Goal: Contribute content: Contribute content

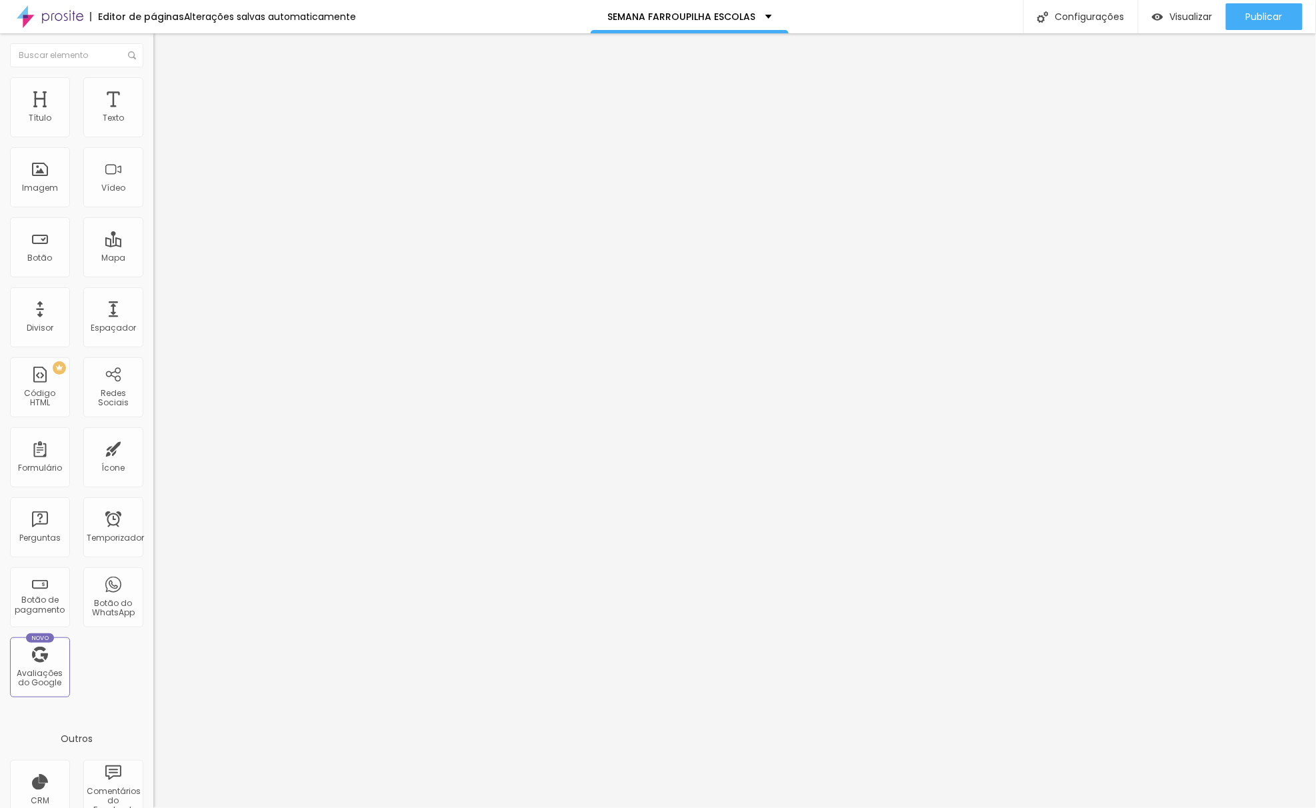
click at [153, 115] on span "Trocar imagem" at bounding box center [189, 108] width 73 height 11
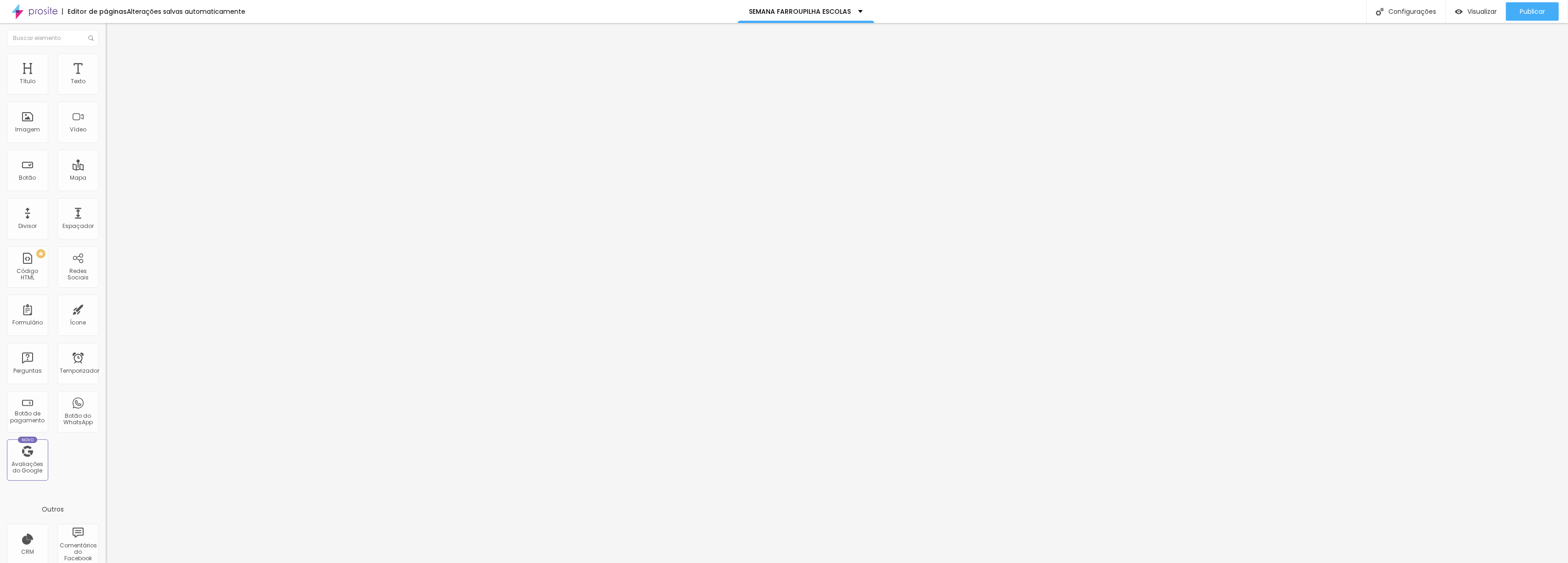
click at [105, 79] on span "Trocar imagem" at bounding box center [130, 74] width 50 height 8
click at [110, 133] on icon "button" at bounding box center [112, 130] width 6 height 6
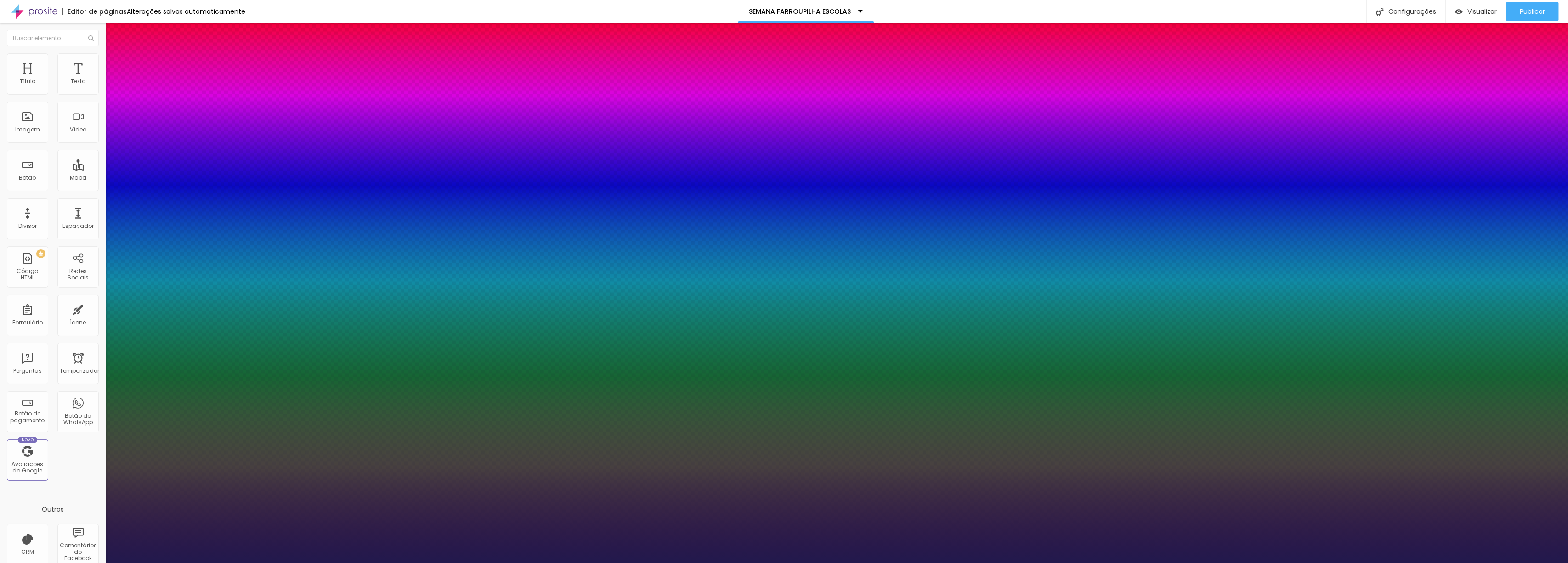
type input "1"
type input "48"
type input "1"
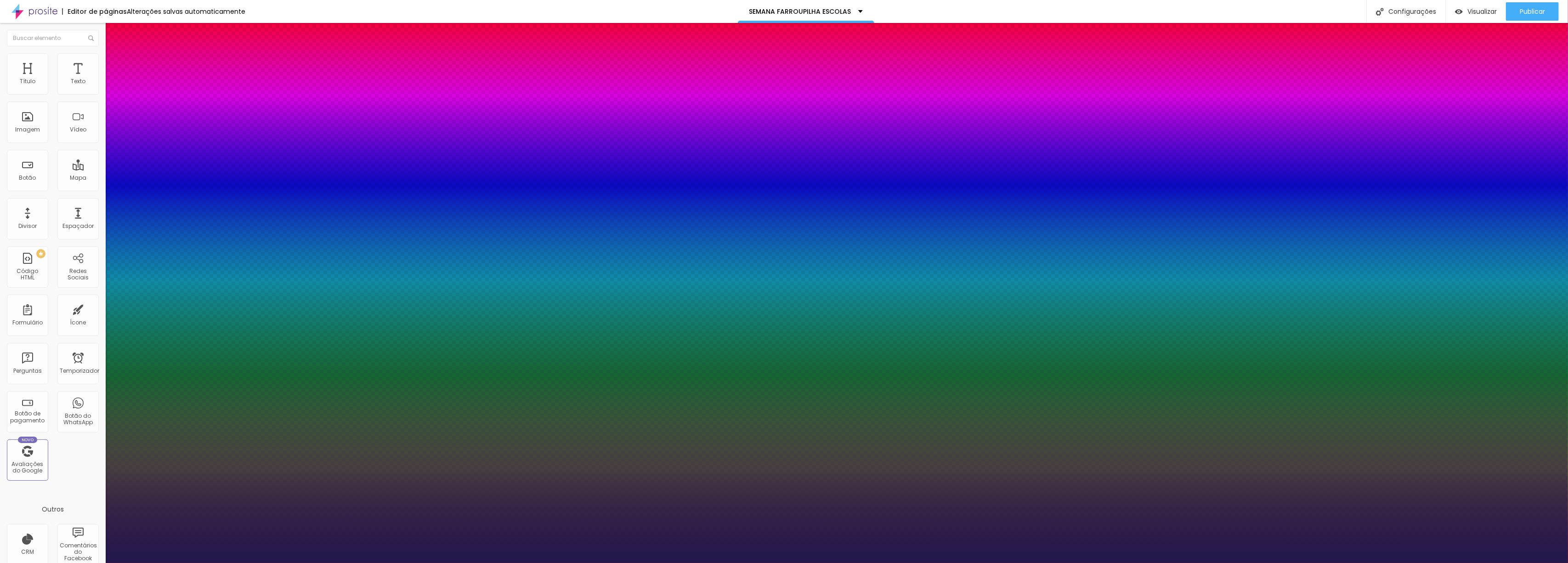
type input "49"
type input "1"
type input "48"
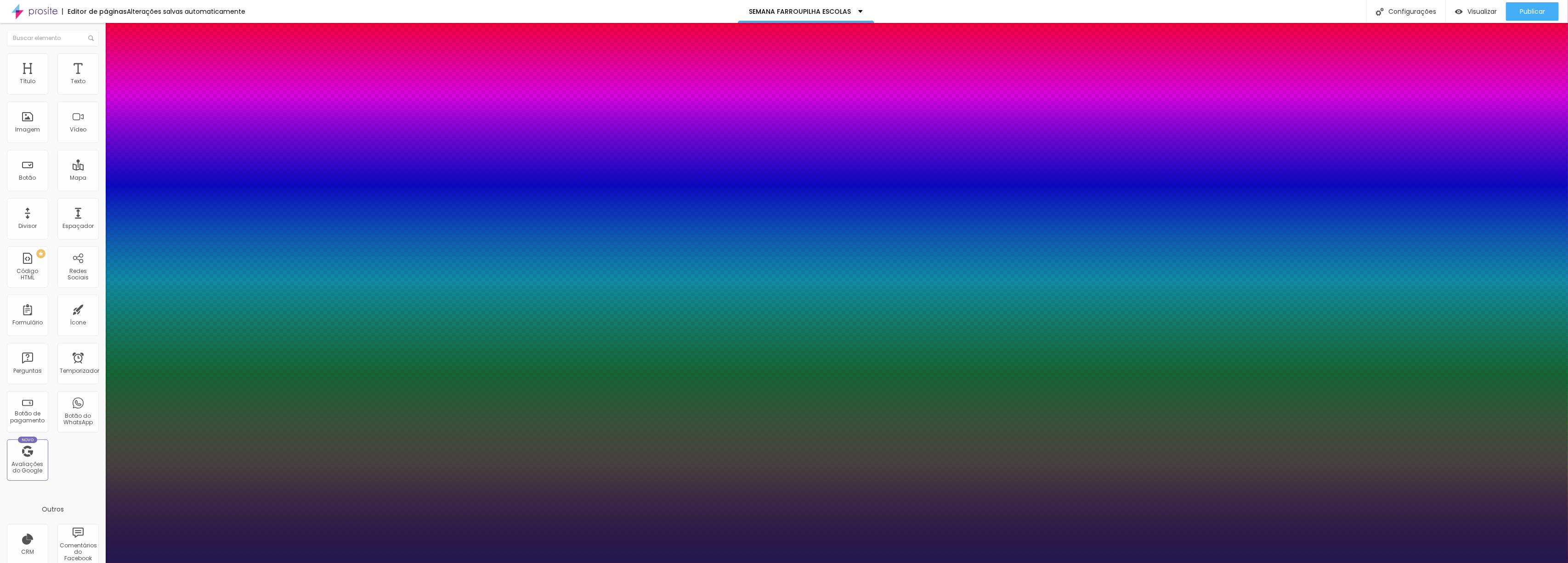
type input "1"
type input "47"
type input "1"
type input "45"
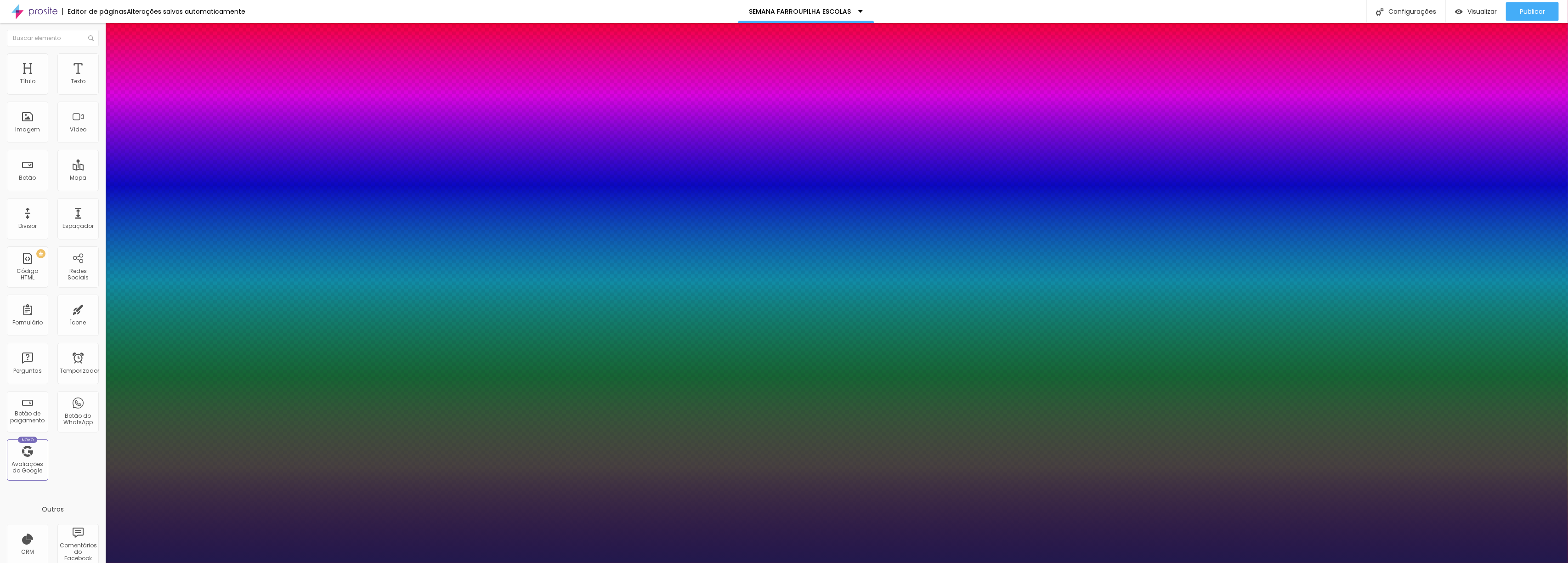
type input "45"
type input "1"
type input "42"
type input "1"
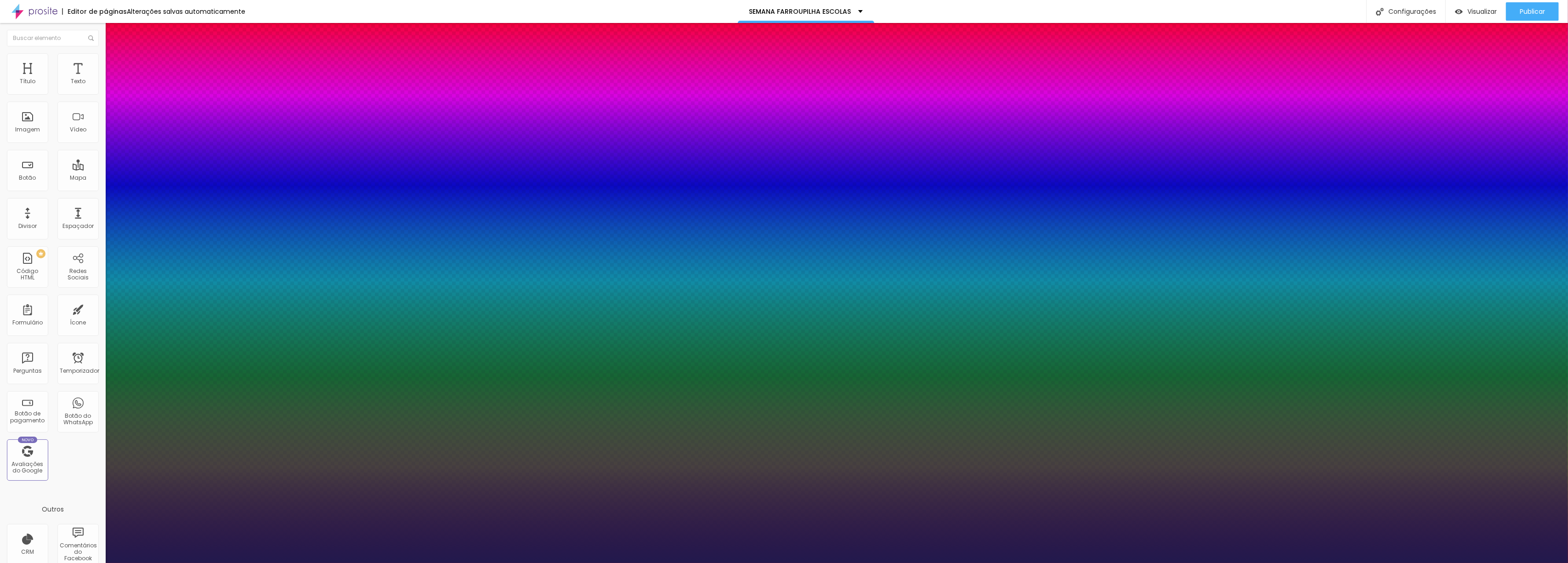
type input "40"
type input "1"
type input "39"
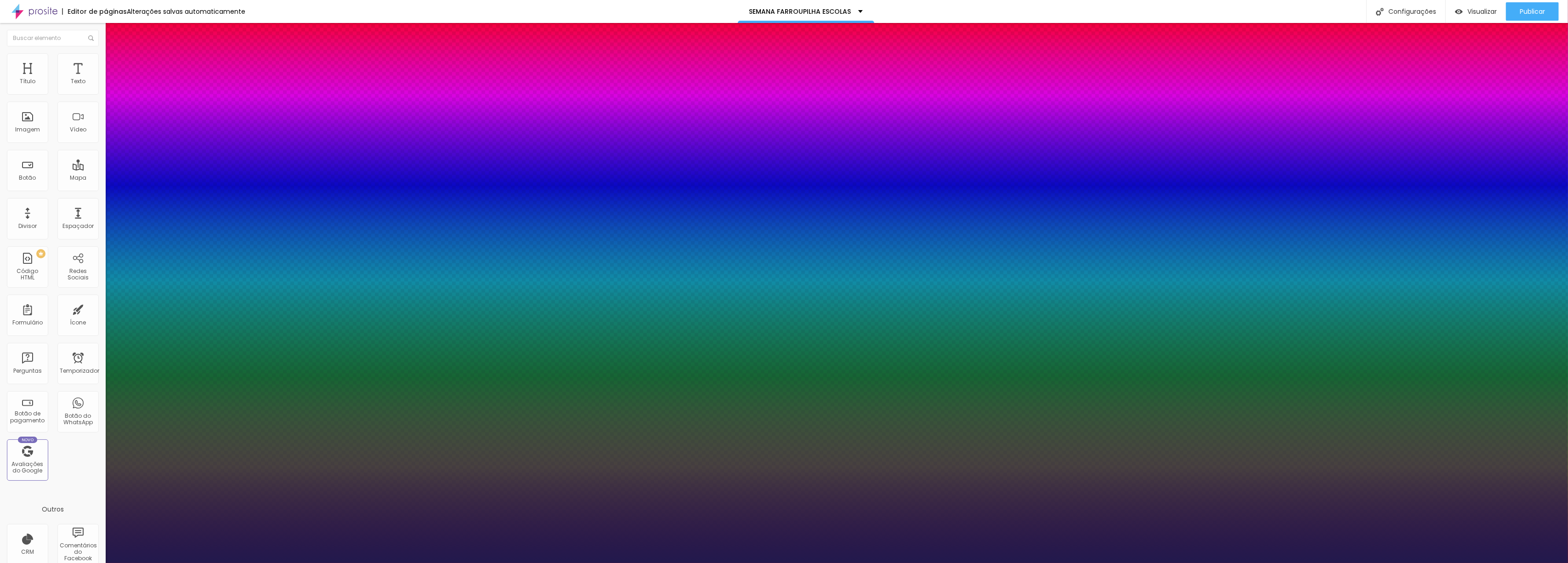
type input "1"
type input "37"
type input "1"
type input "36"
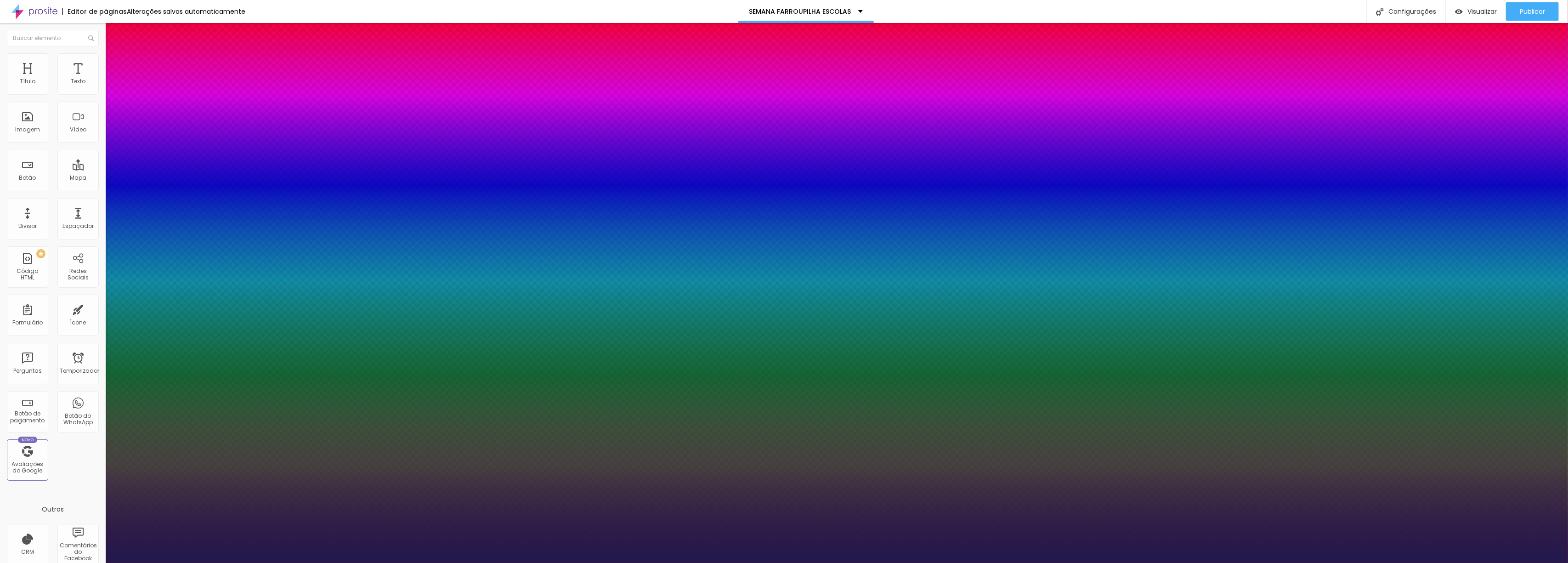
type input "36"
type input "1"
type input "35"
type input "1"
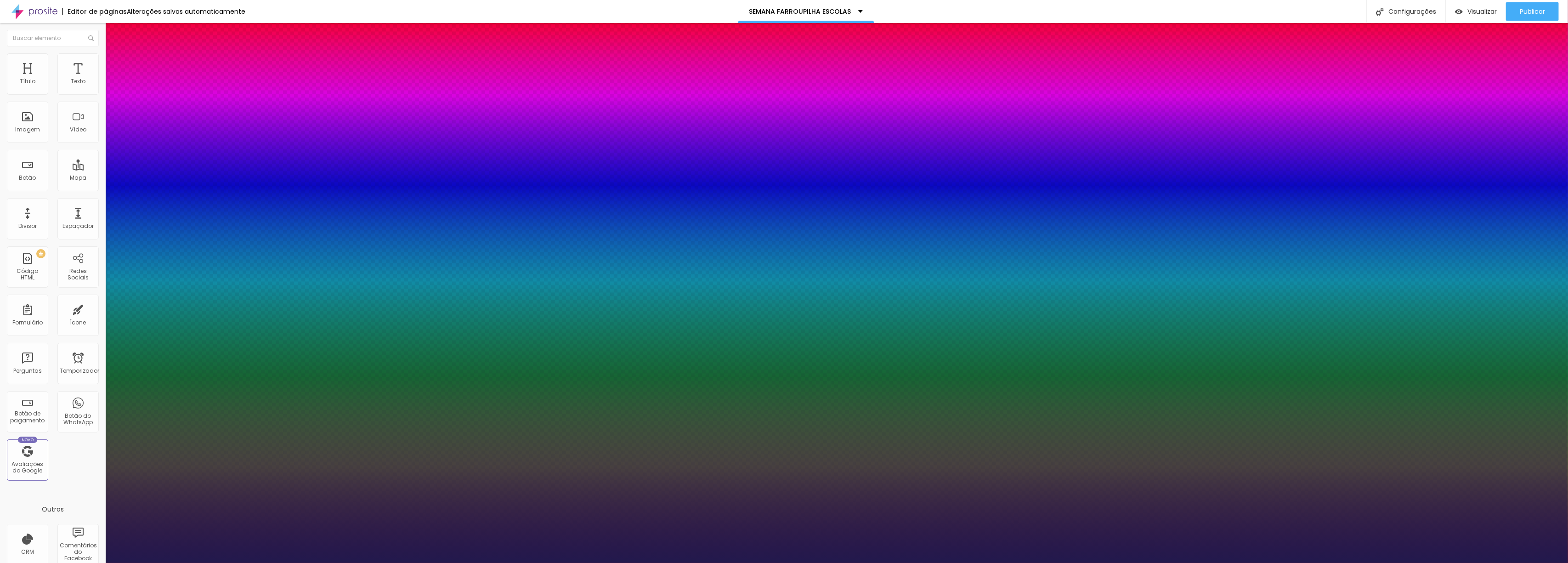
type input "34"
type input "1"
type input "33"
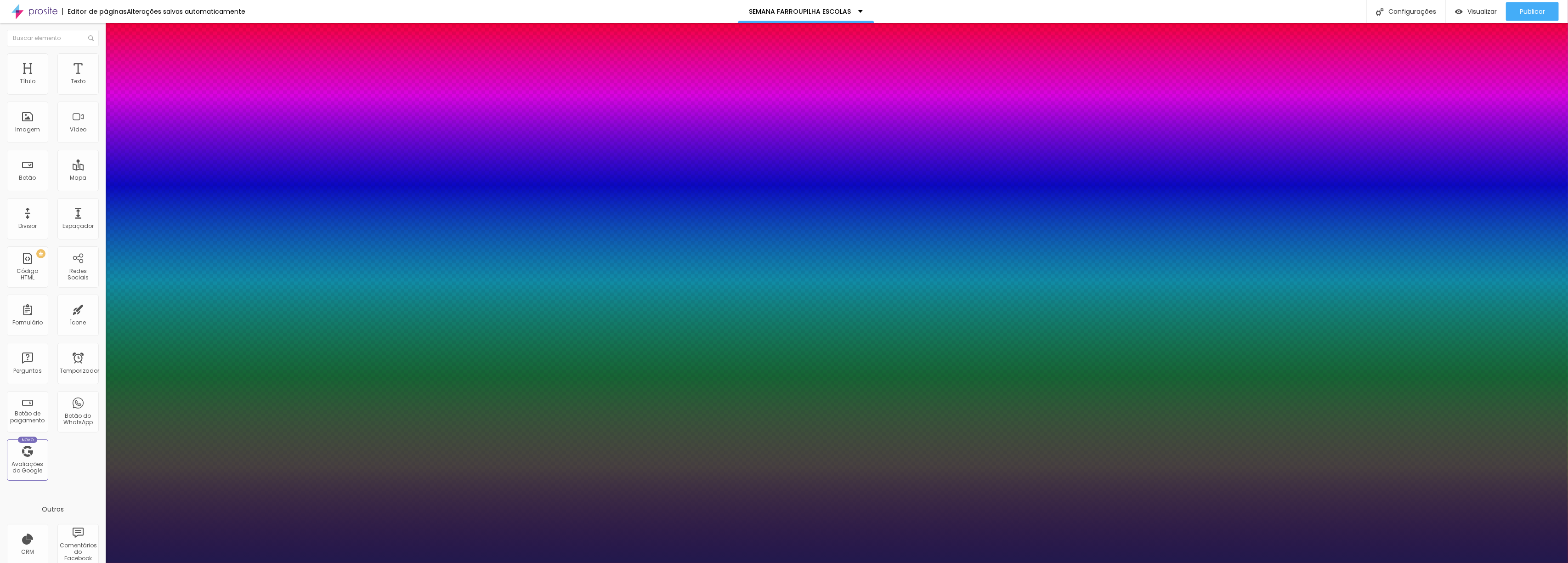
type input "1"
type input "30"
type input "1"
type input "27"
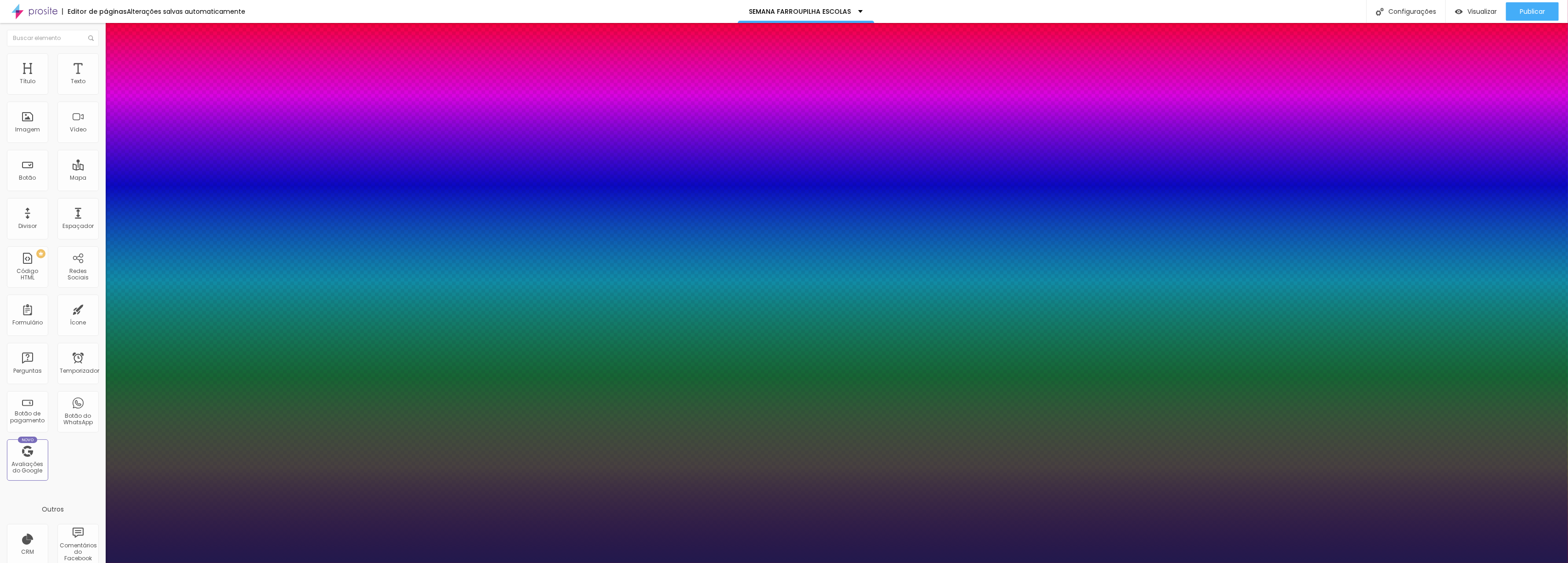
type input "27"
type input "1"
type input "25"
type input "1"
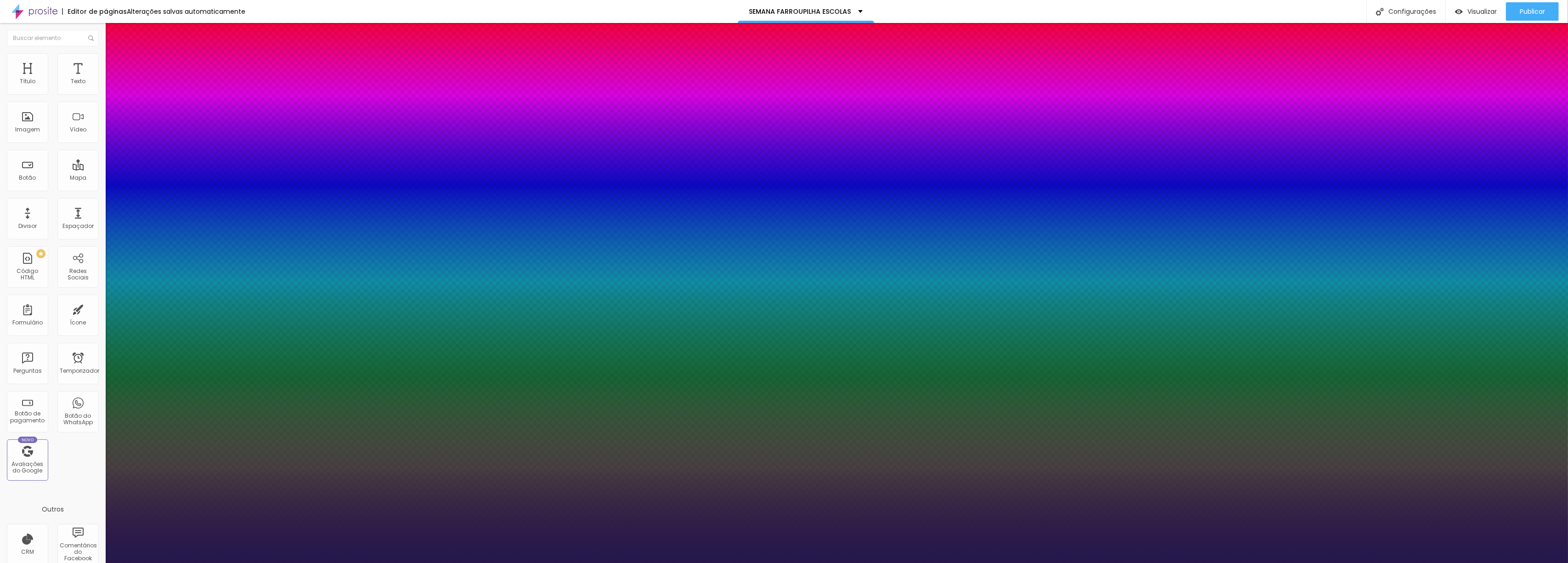
type input "24"
type input "1"
type input "23"
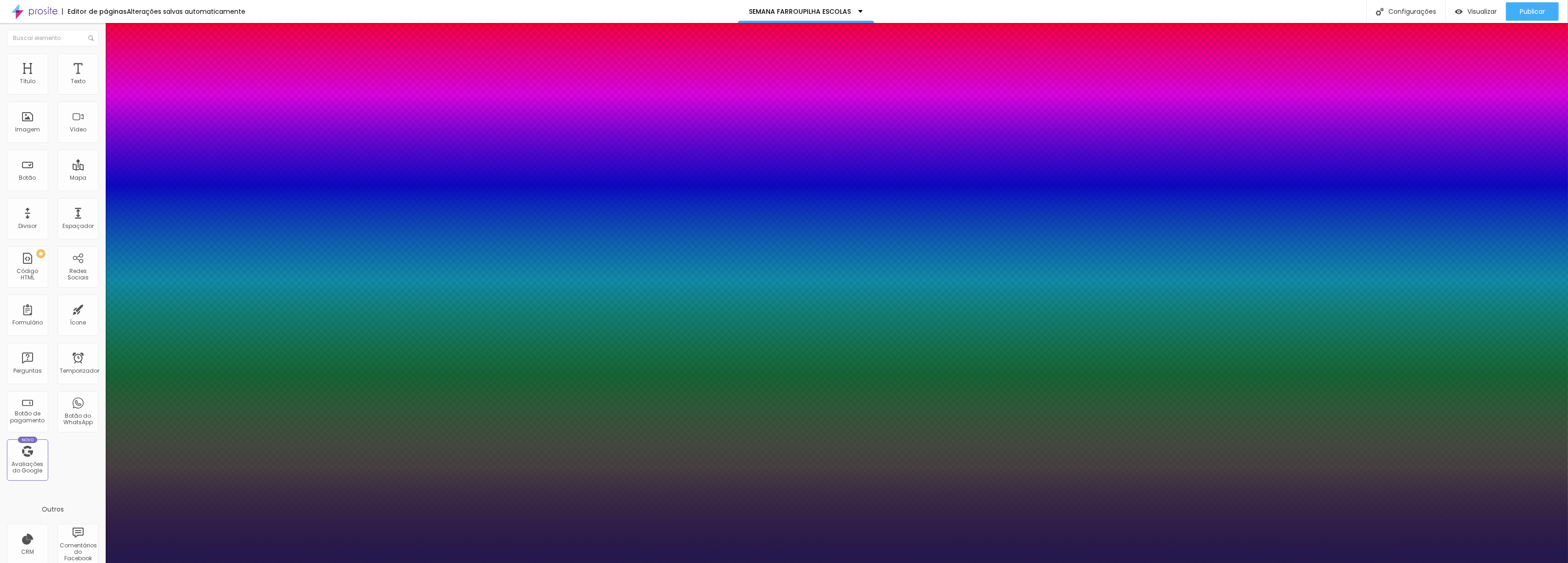
type input "1"
type input "21"
type input "1"
type input "22"
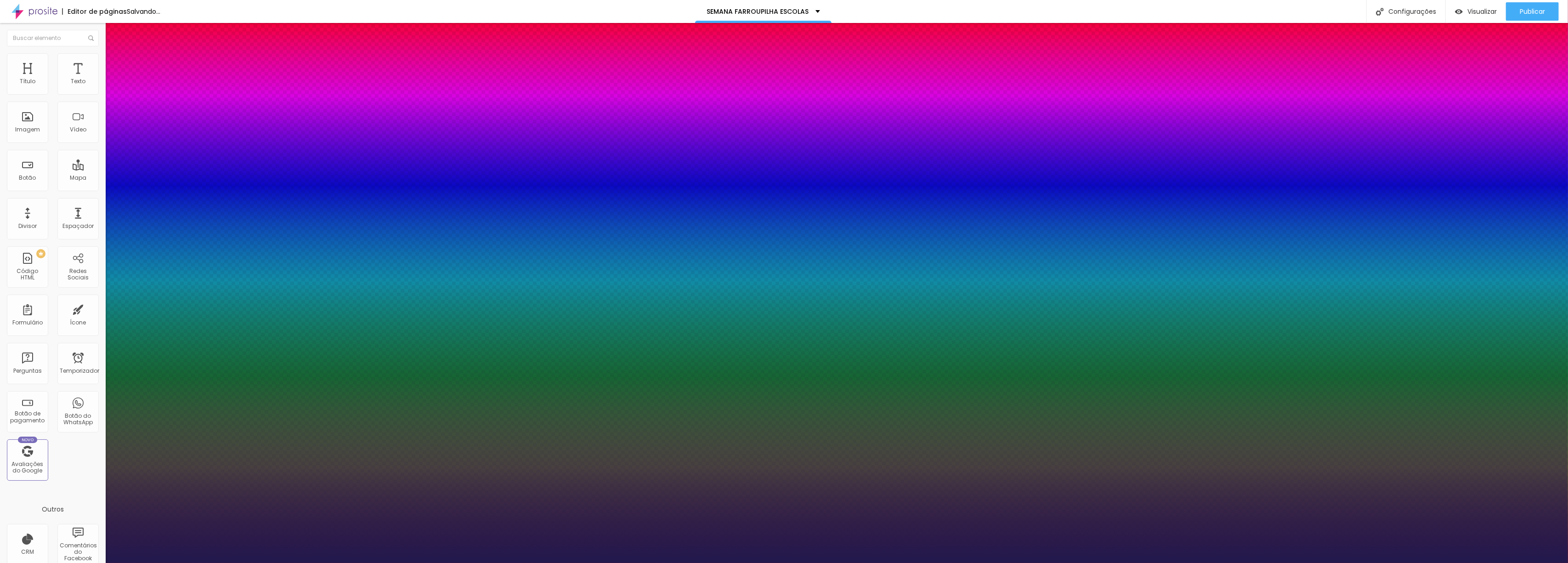
type input "22"
type input "1"
type input "23"
type input "1"
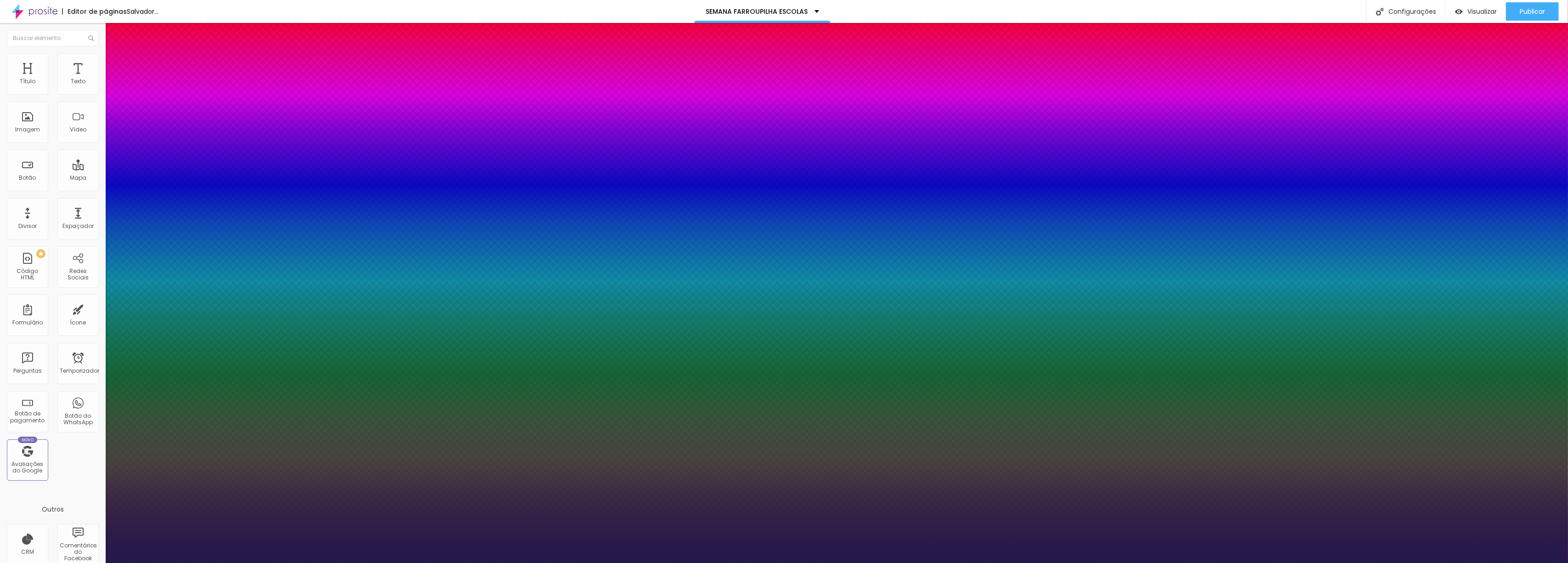
type input "24"
type input "1"
type input "26"
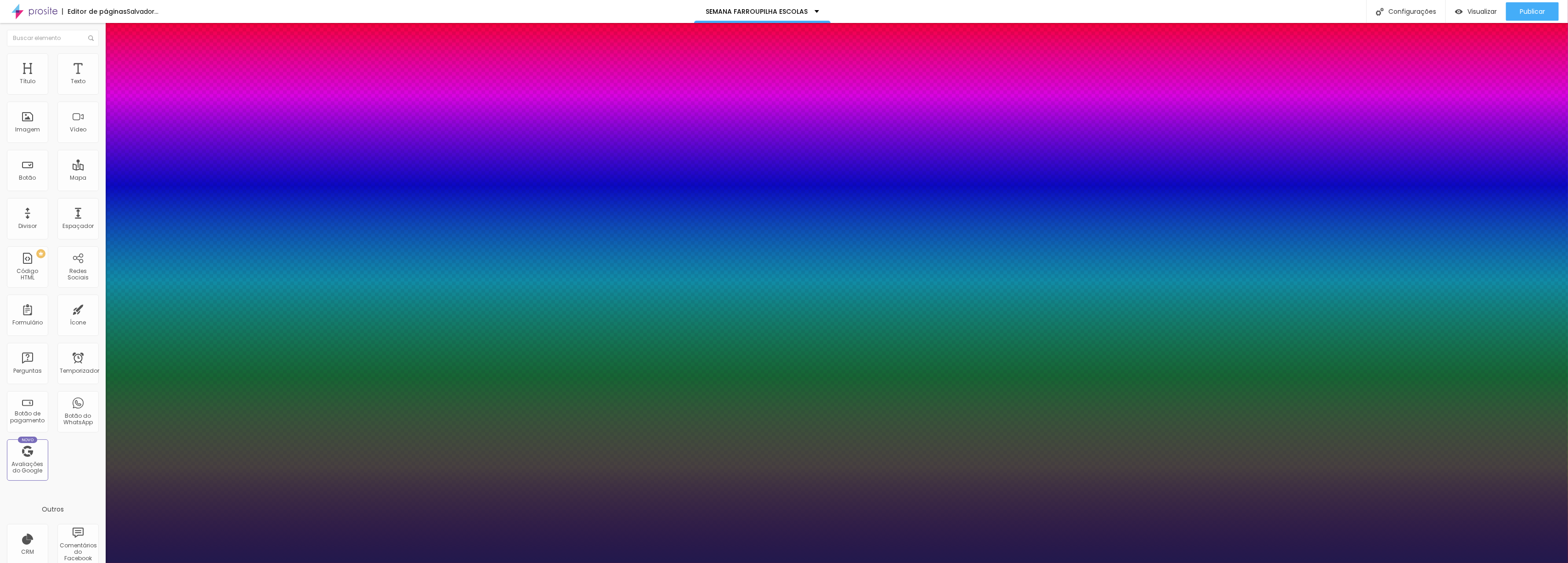
type input "1"
type input "27"
type input "1"
type input "25"
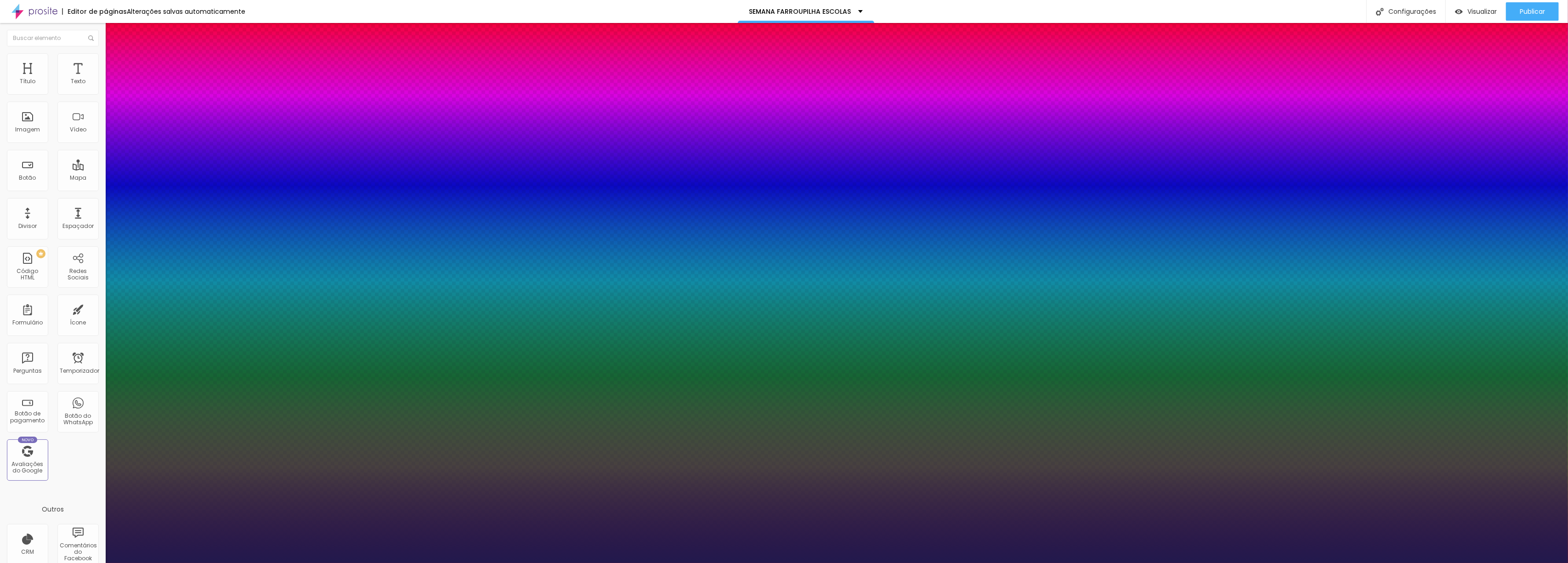
type input "25"
type input "1"
type input "24"
type input "1"
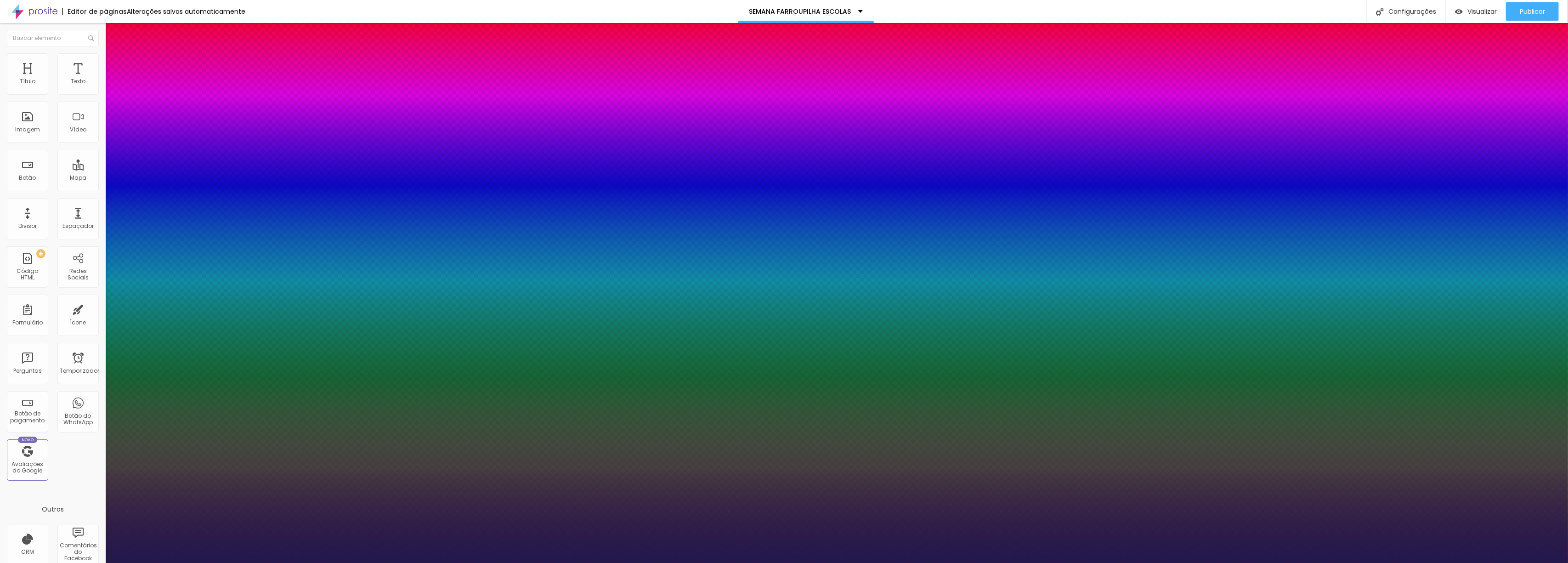
type input "23"
type input "1"
drag, startPoint x: 147, startPoint y: 260, endPoint x: 130, endPoint y: 256, distance: 17.5
type input "23"
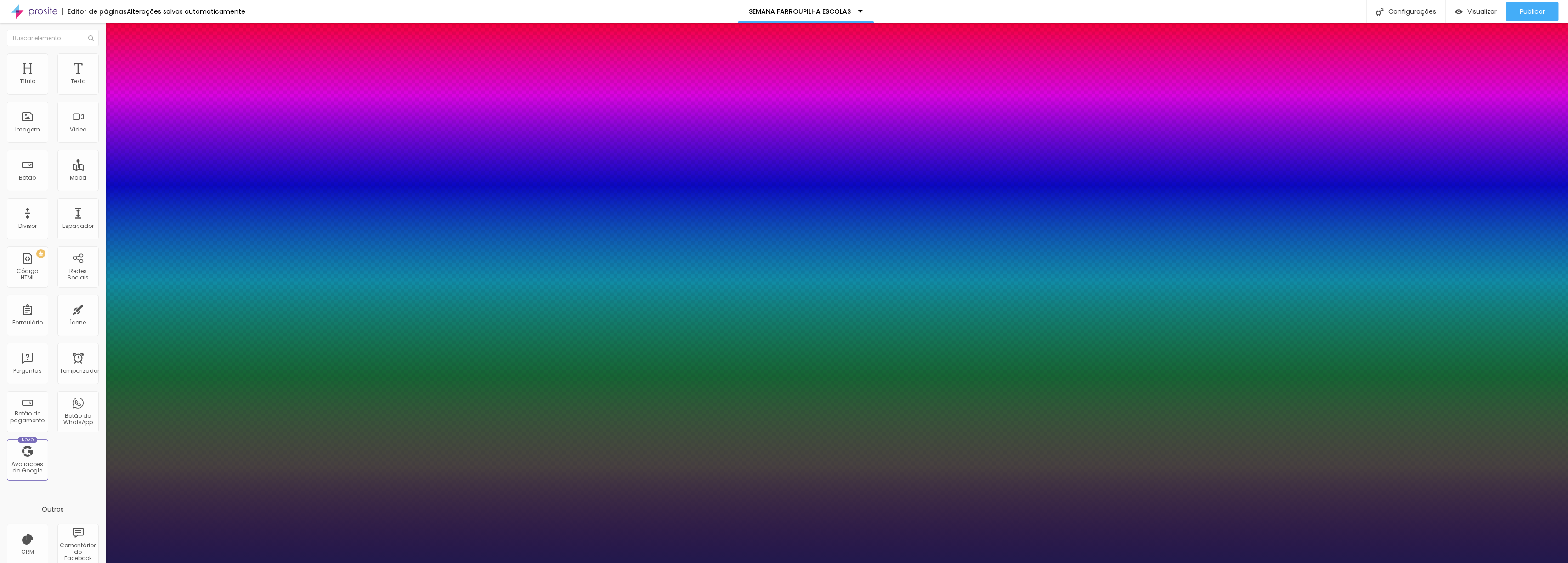
type input "1"
drag, startPoint x: 754, startPoint y: 293, endPoint x: 1024, endPoint y: 347, distance: 275.3
click at [907, 556] on div at bounding box center [784, 563] width 1568 height 0
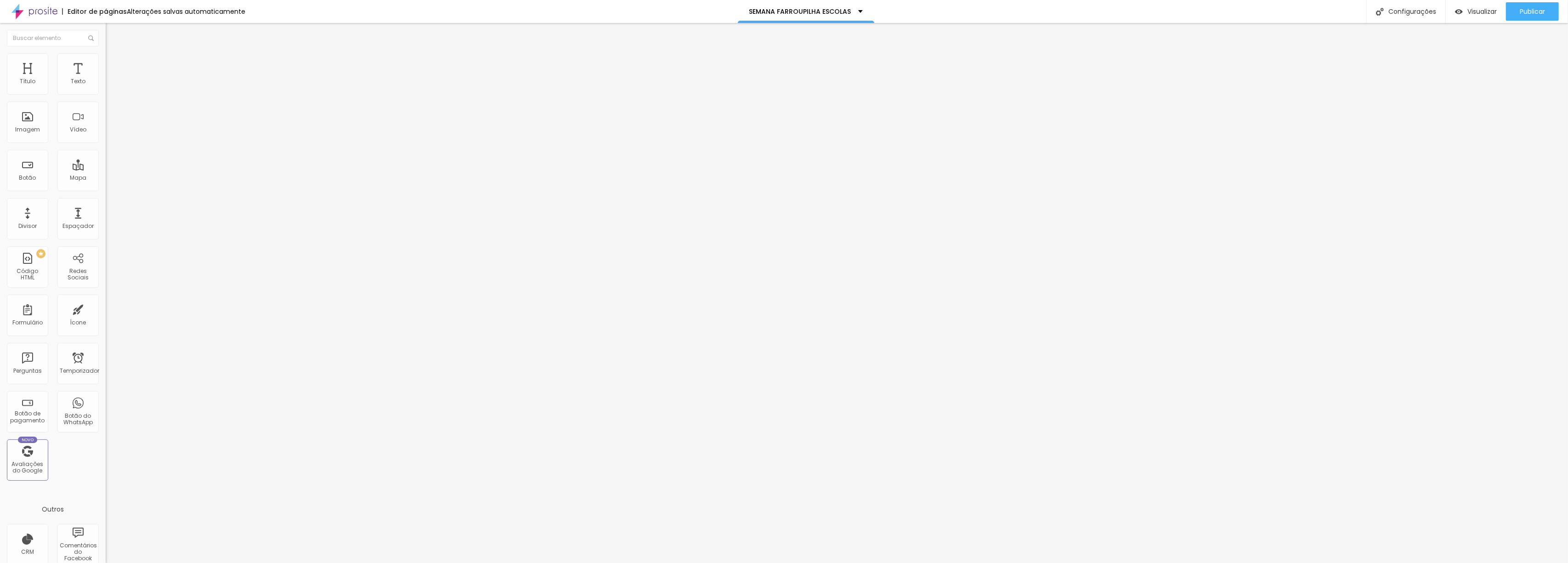
click at [105, 136] on button "button" at bounding box center [112, 131] width 13 height 10
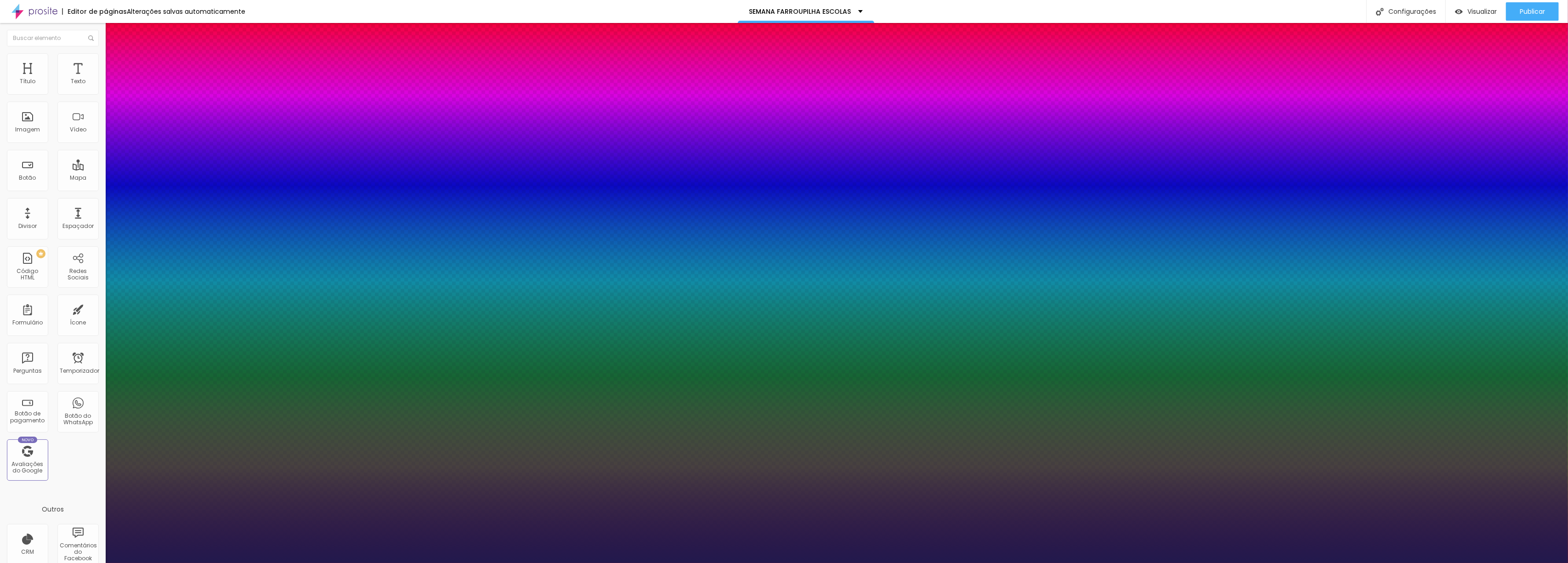
type input "1"
type input "2.2"
type input "1"
type input "2.3"
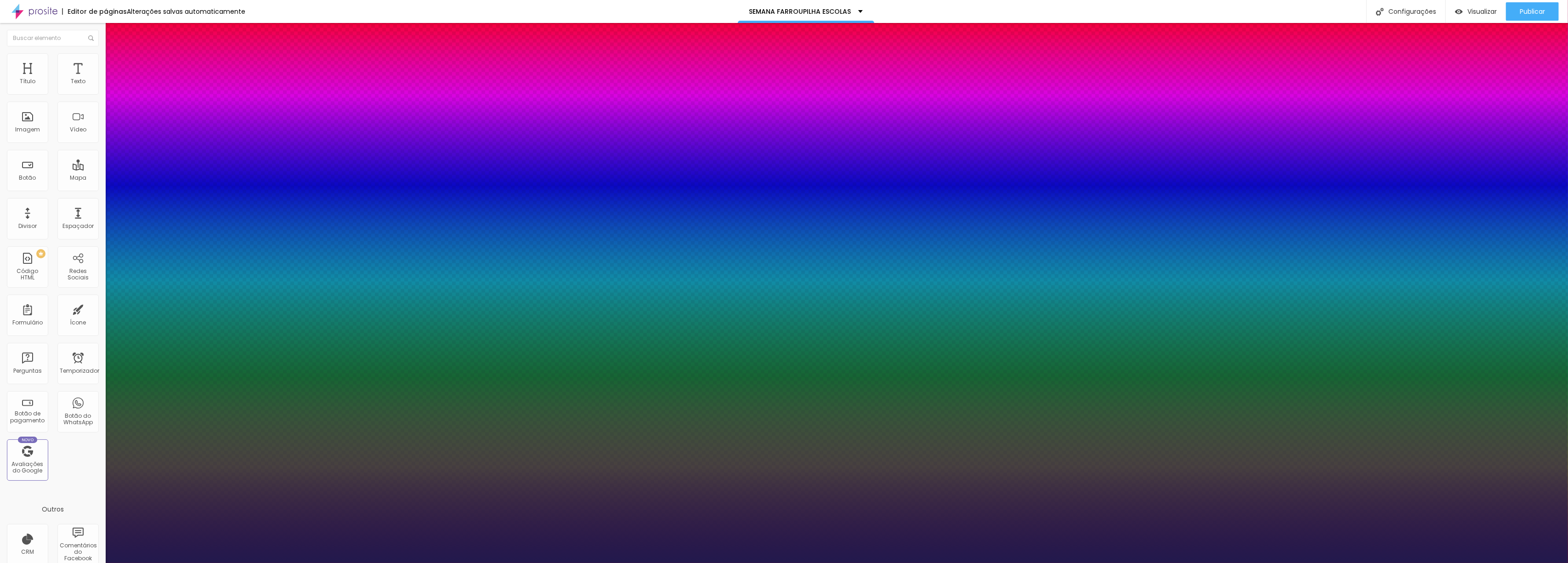
type input "2.3"
type input "1"
type input "3"
type input "1"
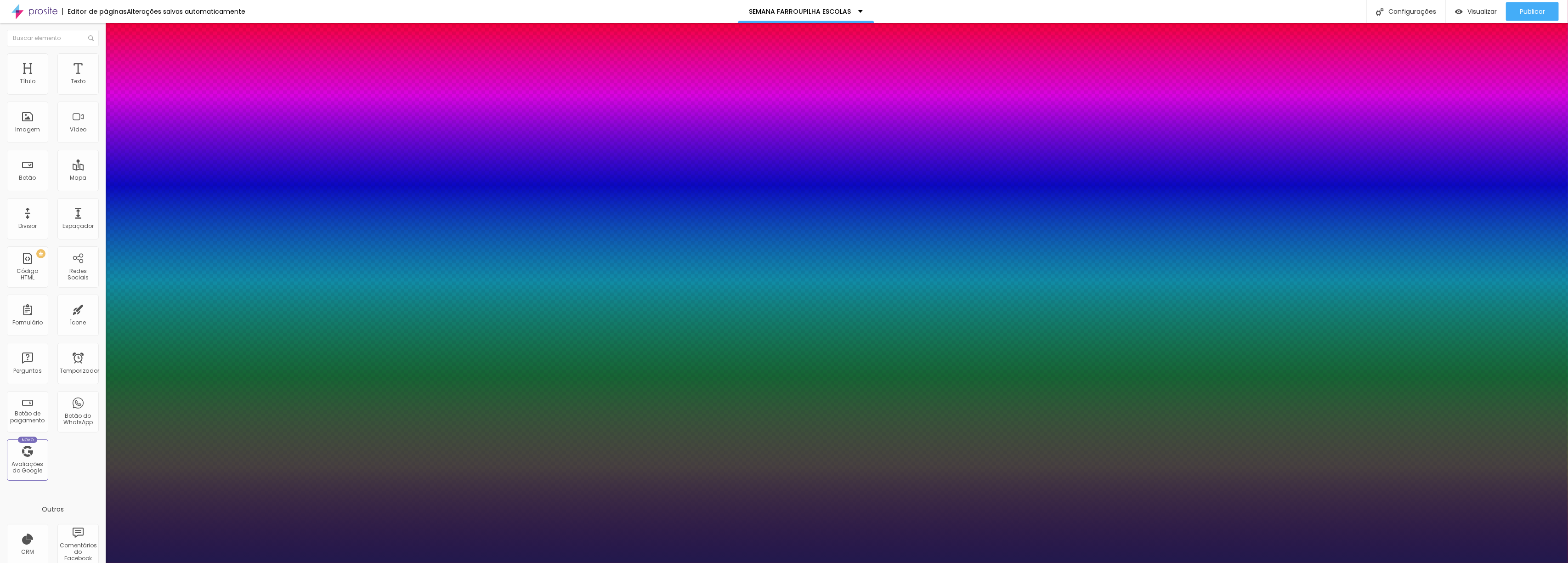
type input "2.2"
type input "1"
type input "1.6"
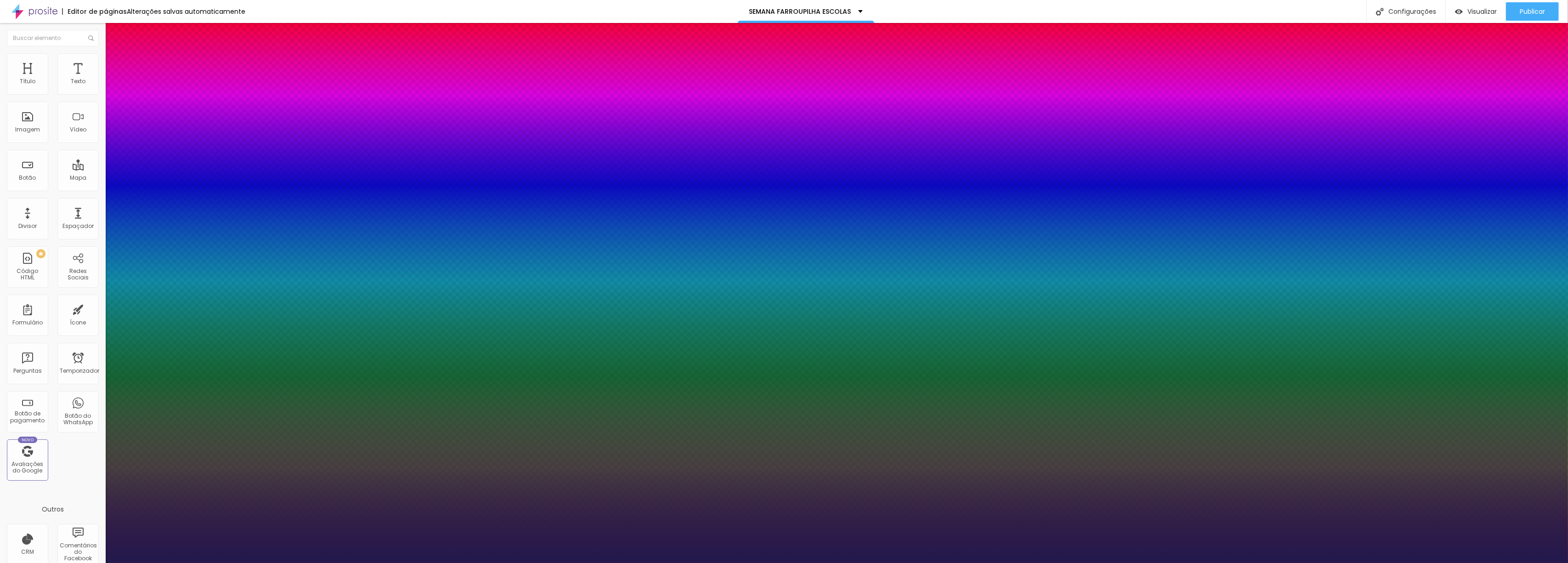
type input "1"
type input "1.5"
type input "1"
type input "1.4"
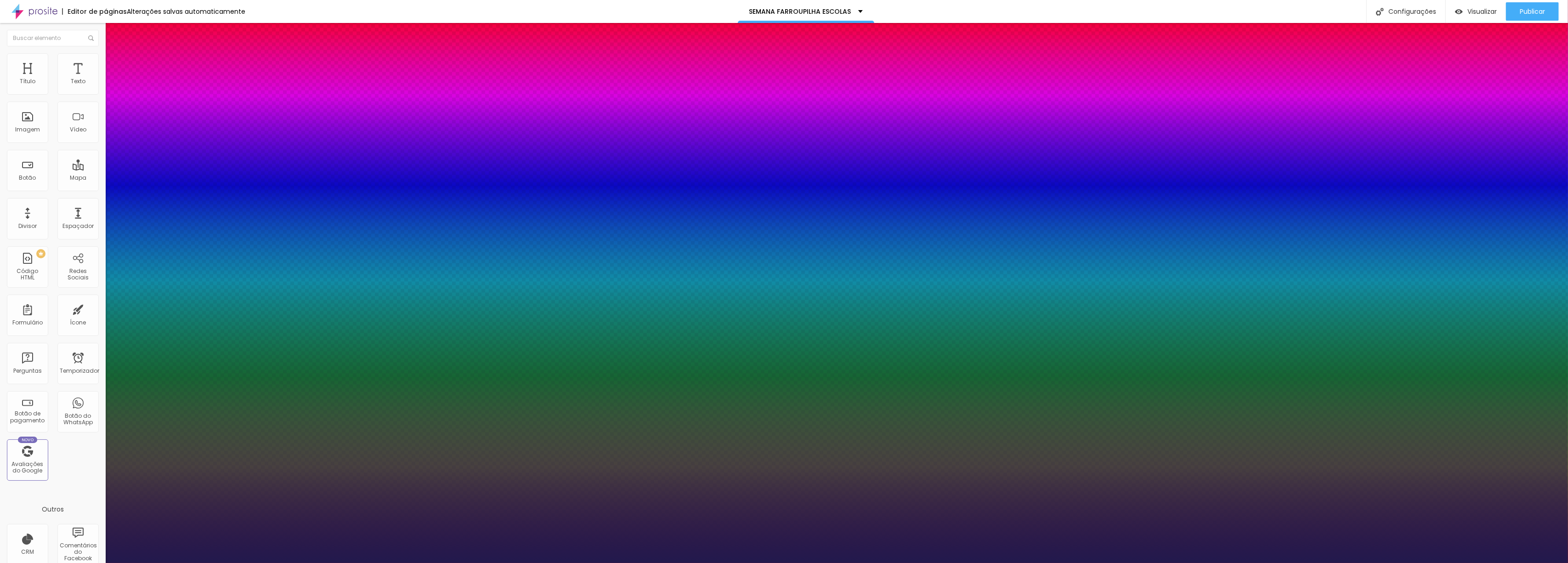
type input "1.4"
type input "1"
type input "1.3"
type input "1"
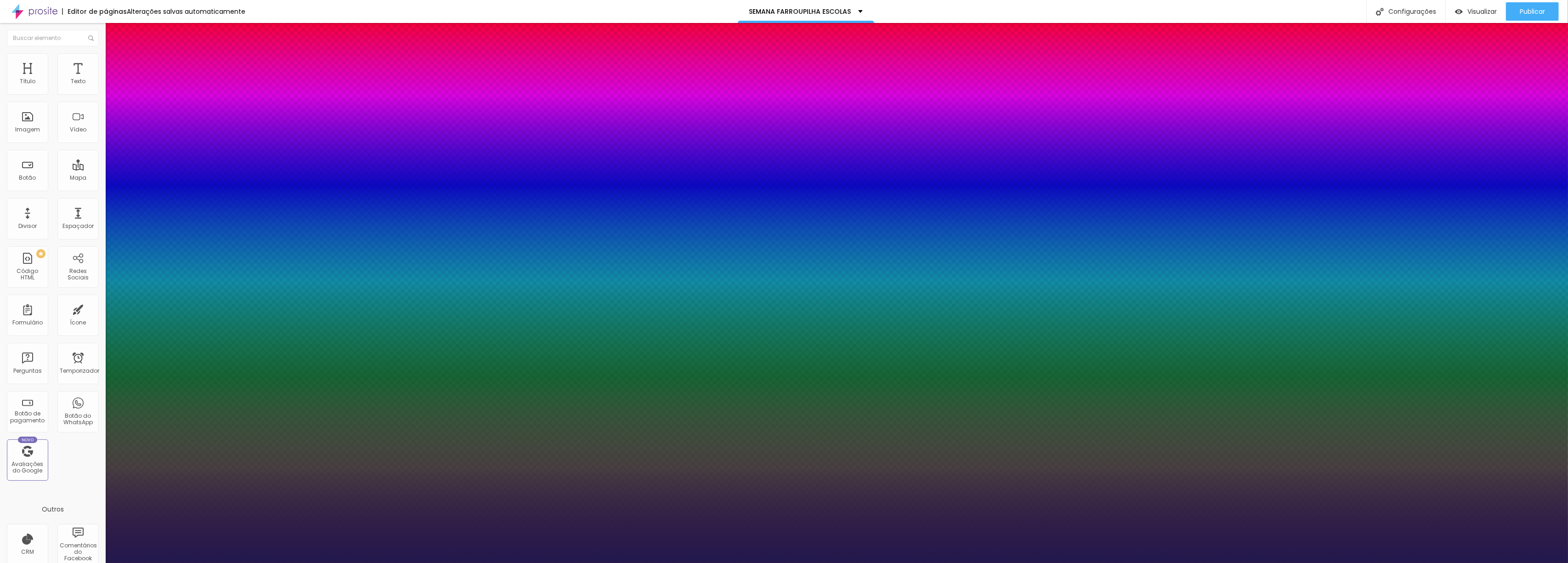
type input "1.2"
type input "1"
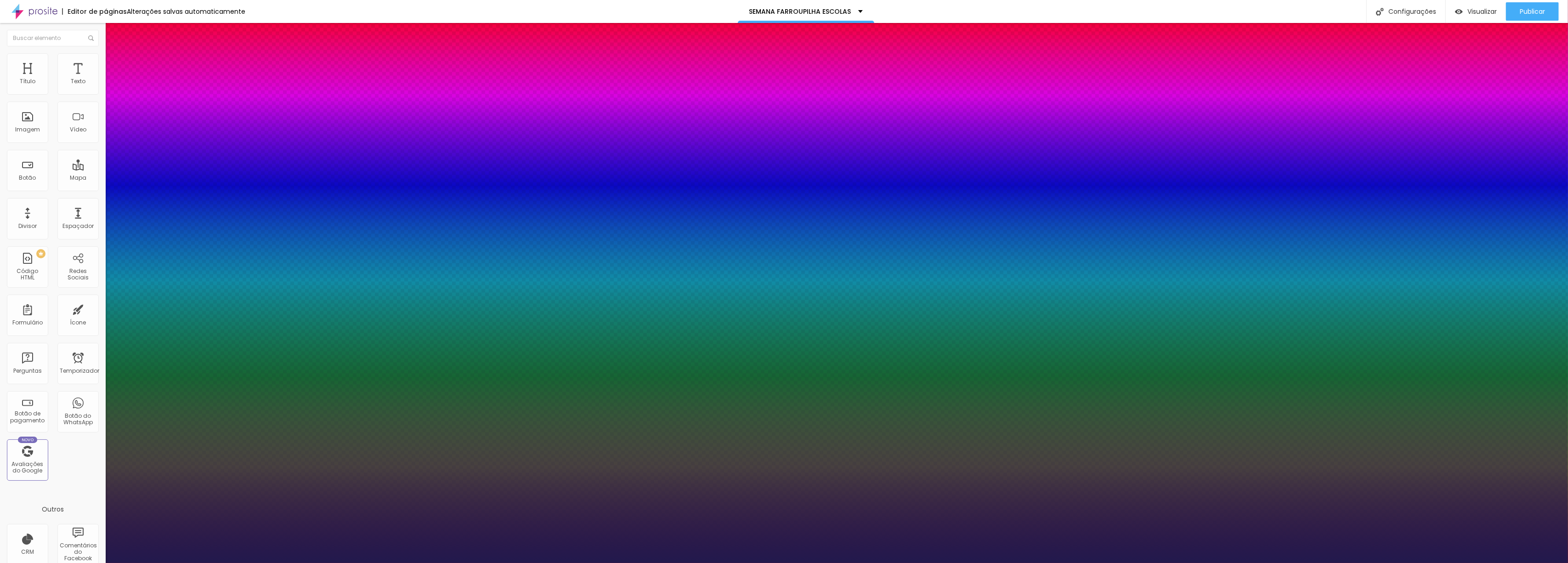
type input "1"
type input "0.9"
type input "1"
type input "0.5"
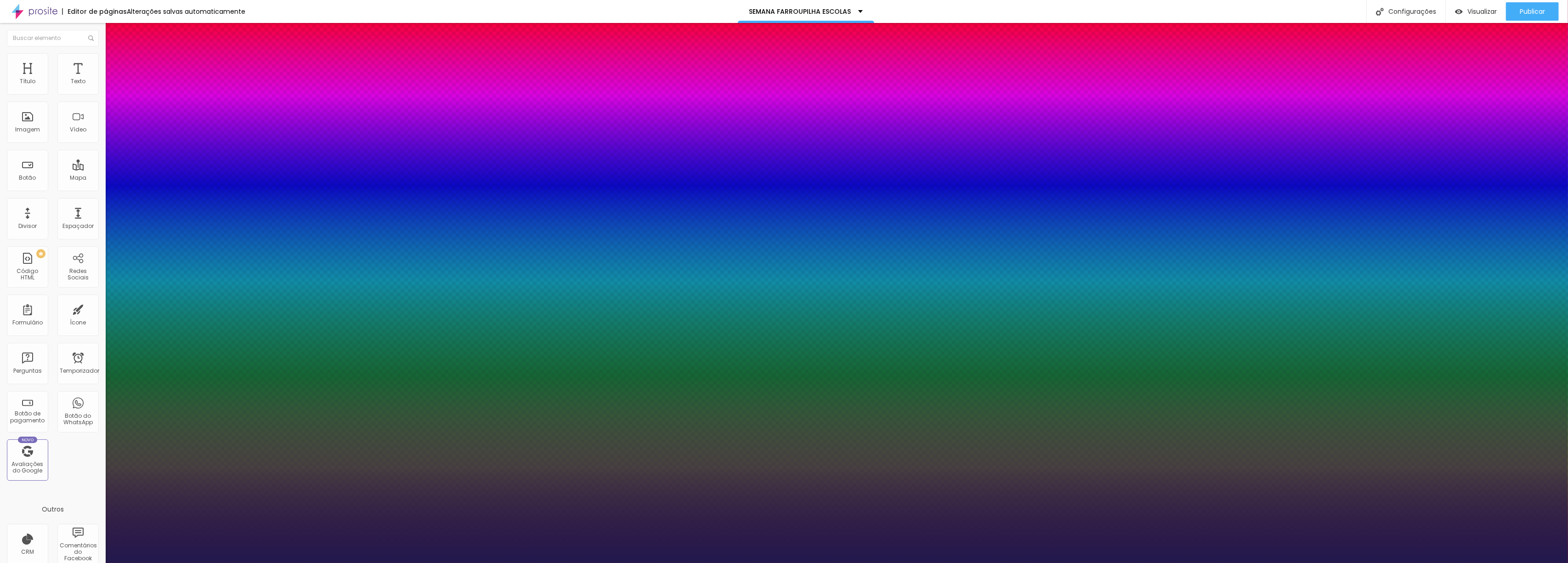
type input "0.5"
type input "1"
type input "0.4"
type input "1"
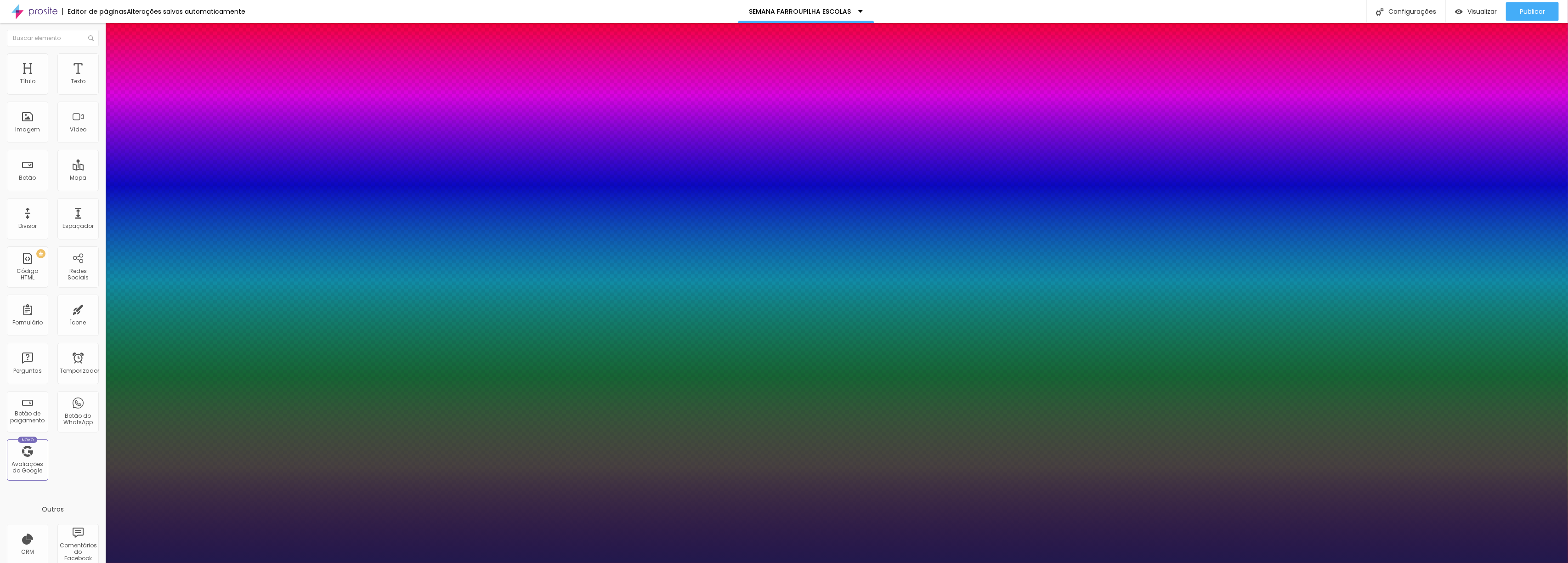
type input "0.3"
type input "1"
type input "0"
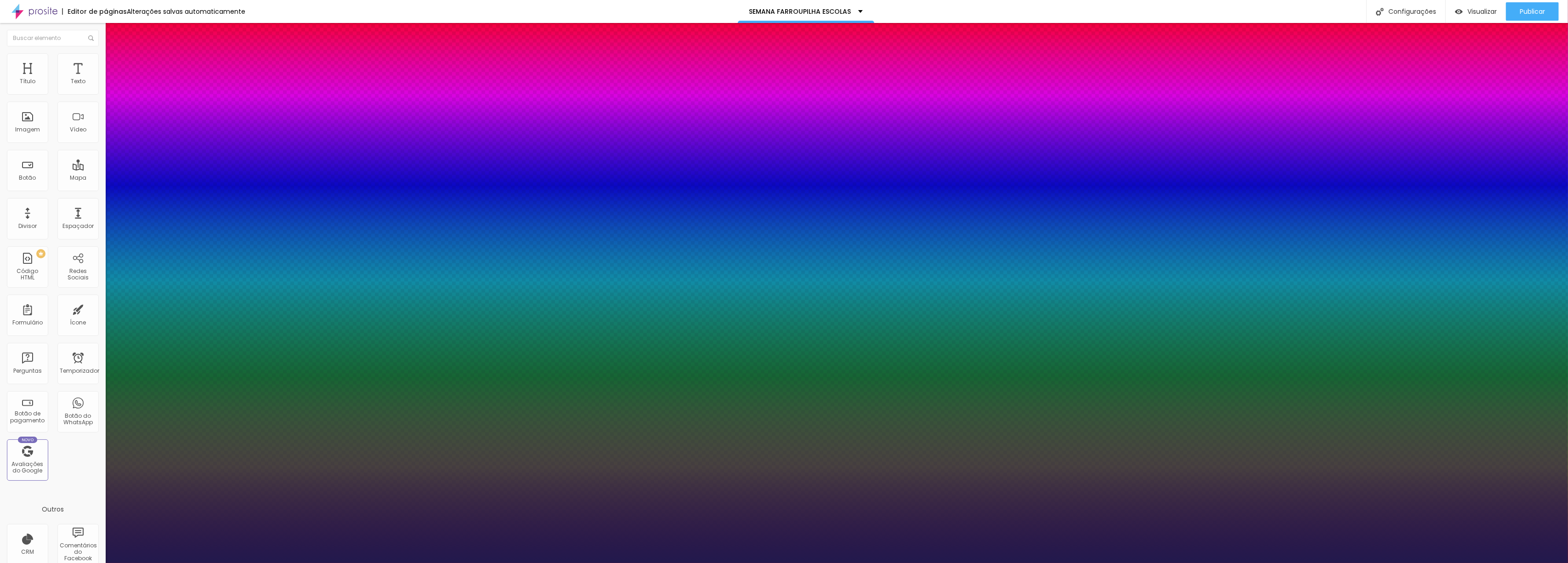
drag, startPoint x: 133, startPoint y: 280, endPoint x: 116, endPoint y: 280, distance: 17.0
type input "11"
type input "12"
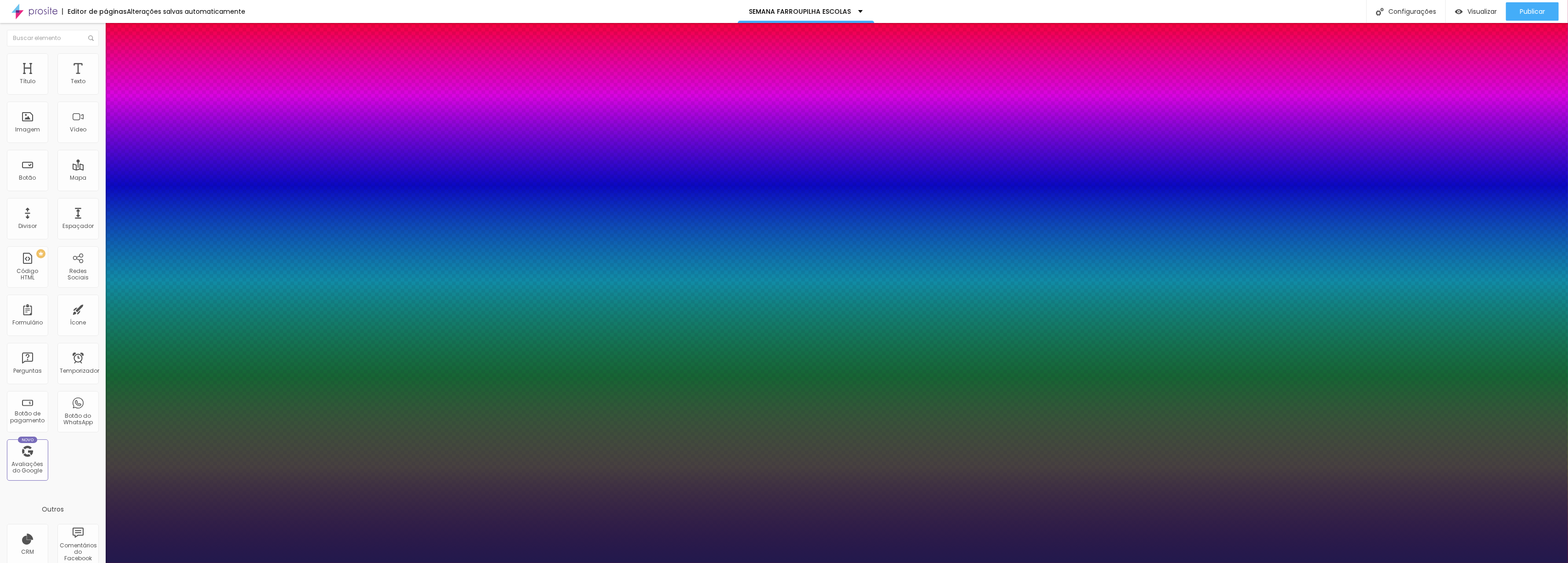
type input "12"
type input "13"
type input "17"
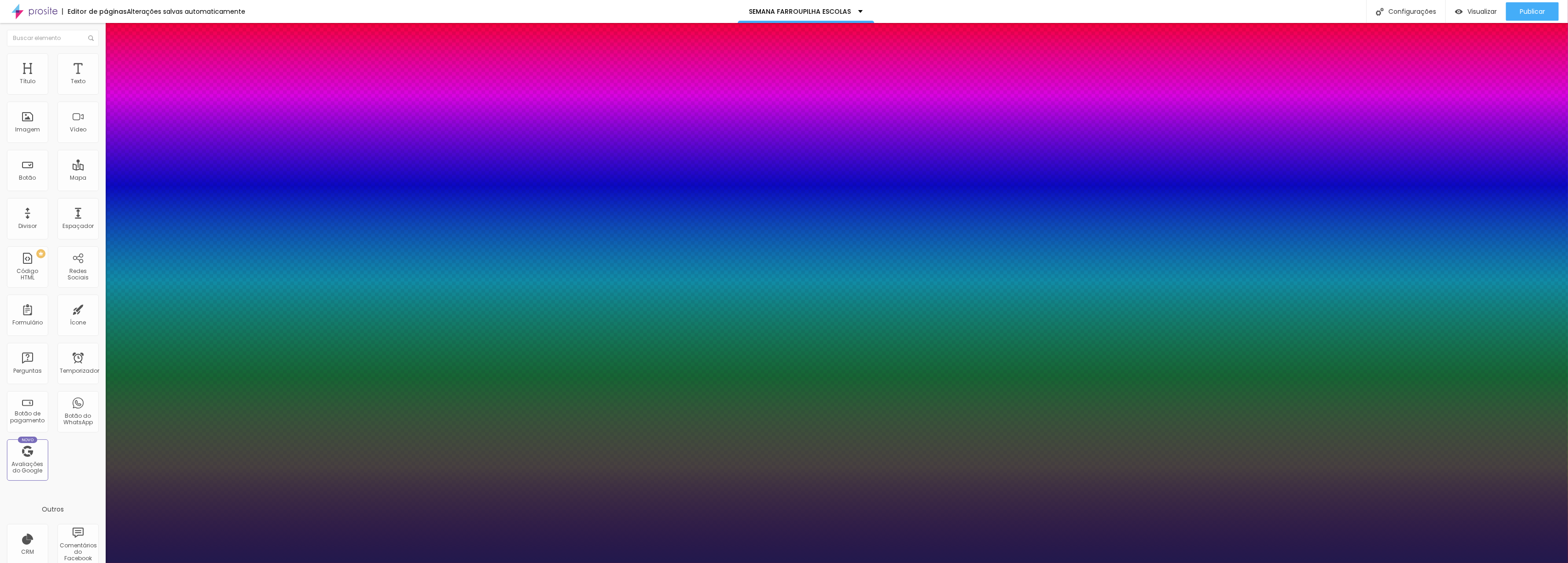
type input "19"
type input "21"
type input "10"
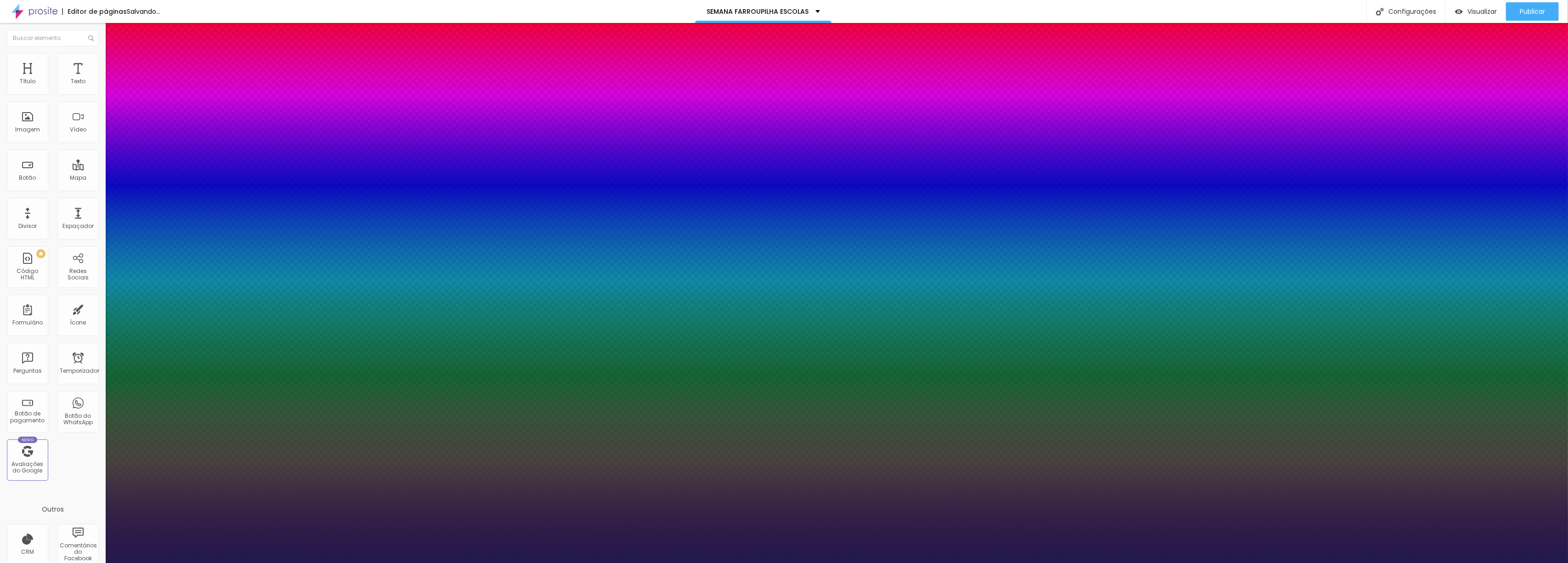
type input "10"
type input "0"
drag, startPoint x: 130, startPoint y: 303, endPoint x: 100, endPoint y: 298, distance: 30.4
type input "0"
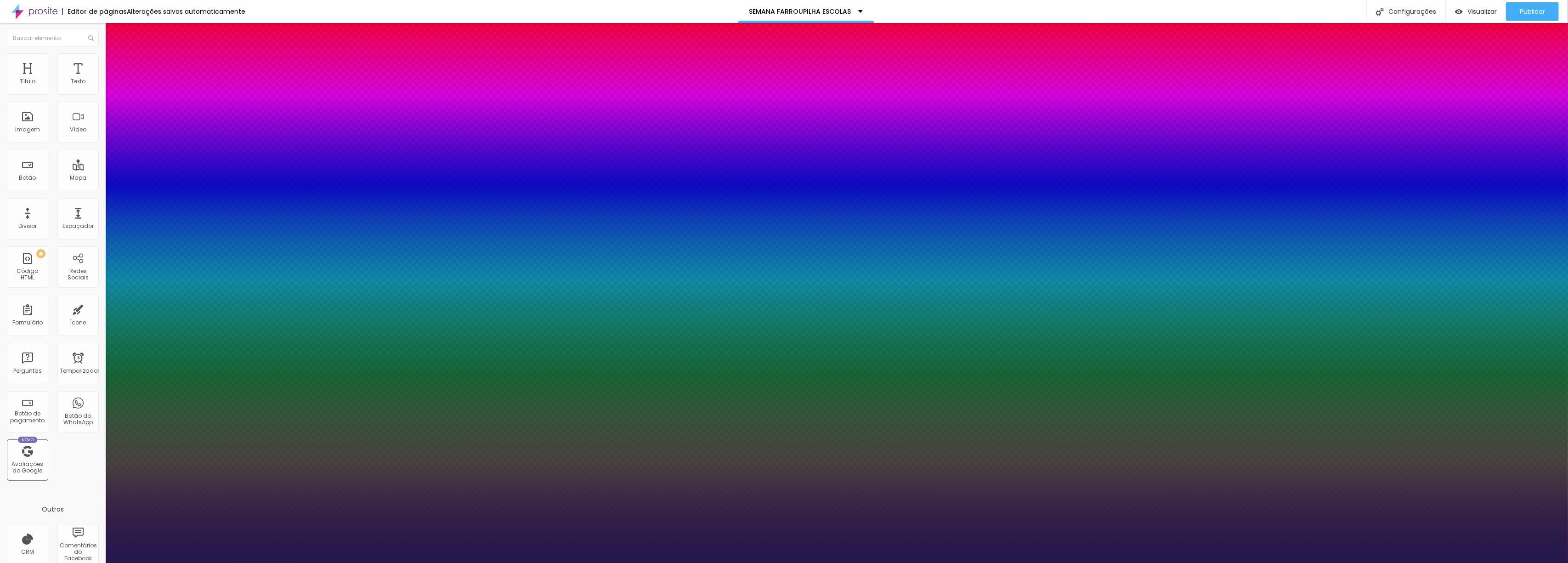
type input "1.4"
type input "1.5"
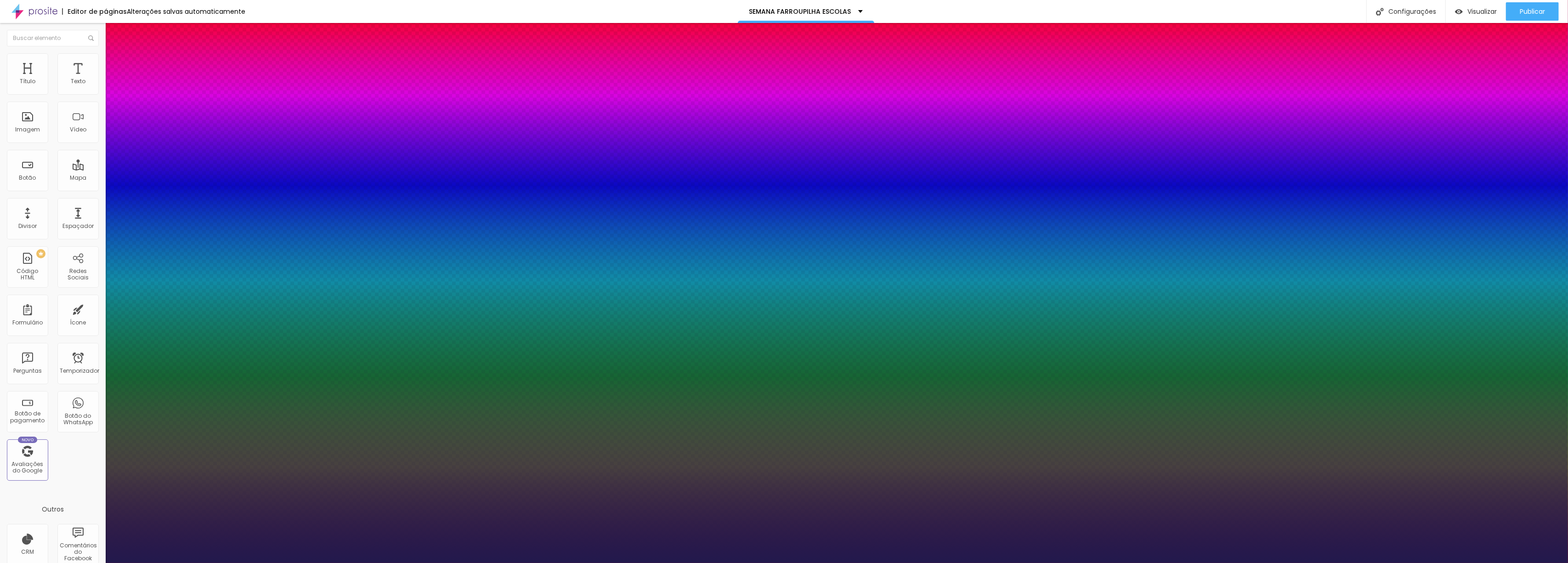
type input "1.6"
type input "1.7"
type input "1.8"
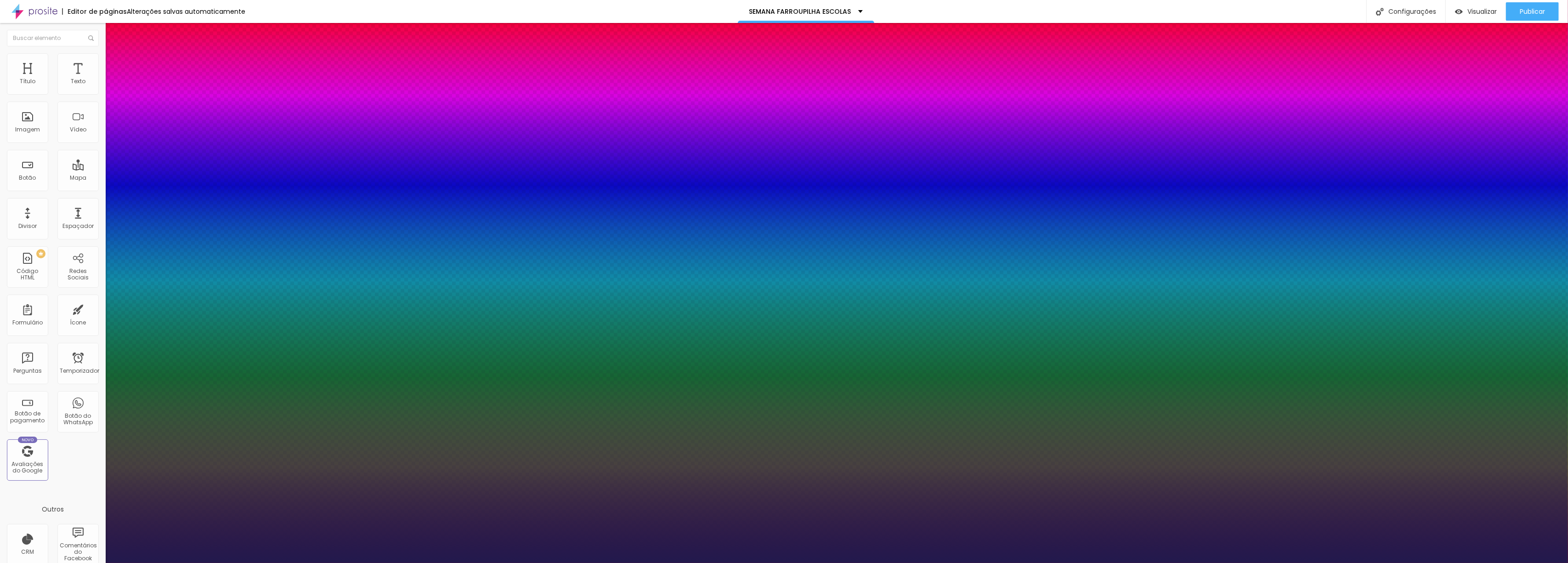
type input "1.8"
type input "1.9"
drag, startPoint x: 158, startPoint y: 322, endPoint x: 180, endPoint y: 323, distance: 22.0
type input "1.9"
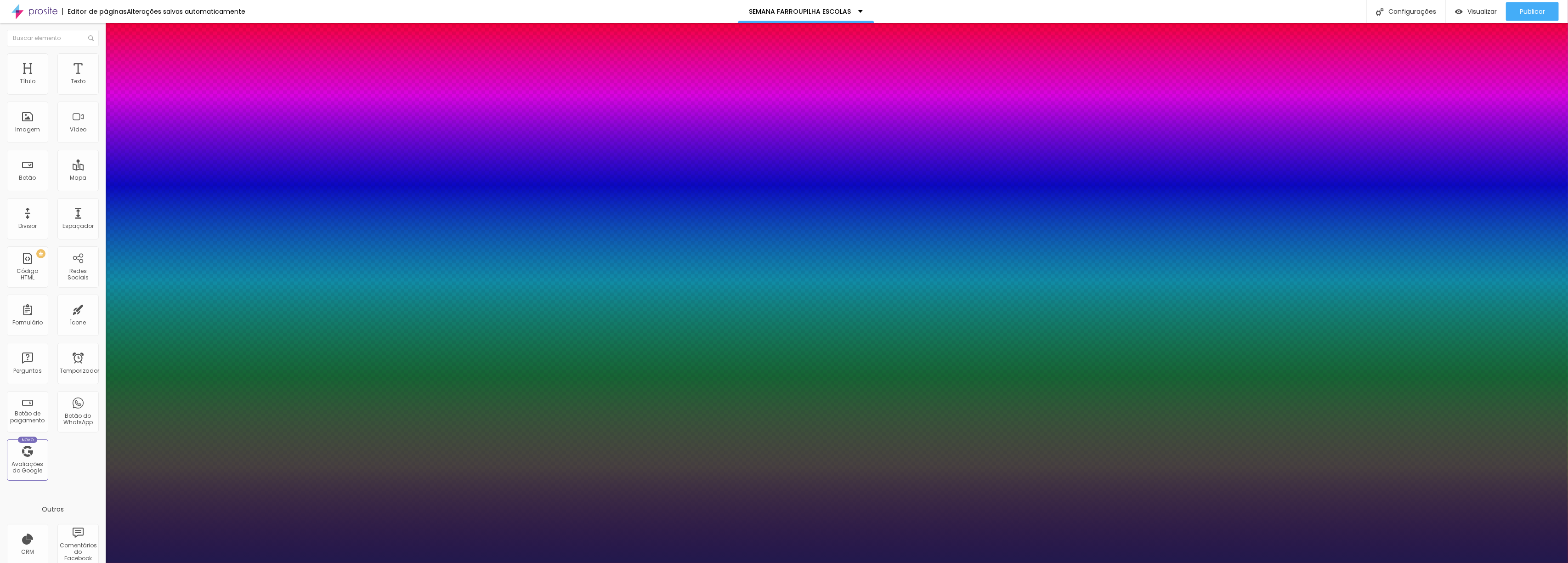
click at [760, 556] on div at bounding box center [784, 563] width 1568 height 0
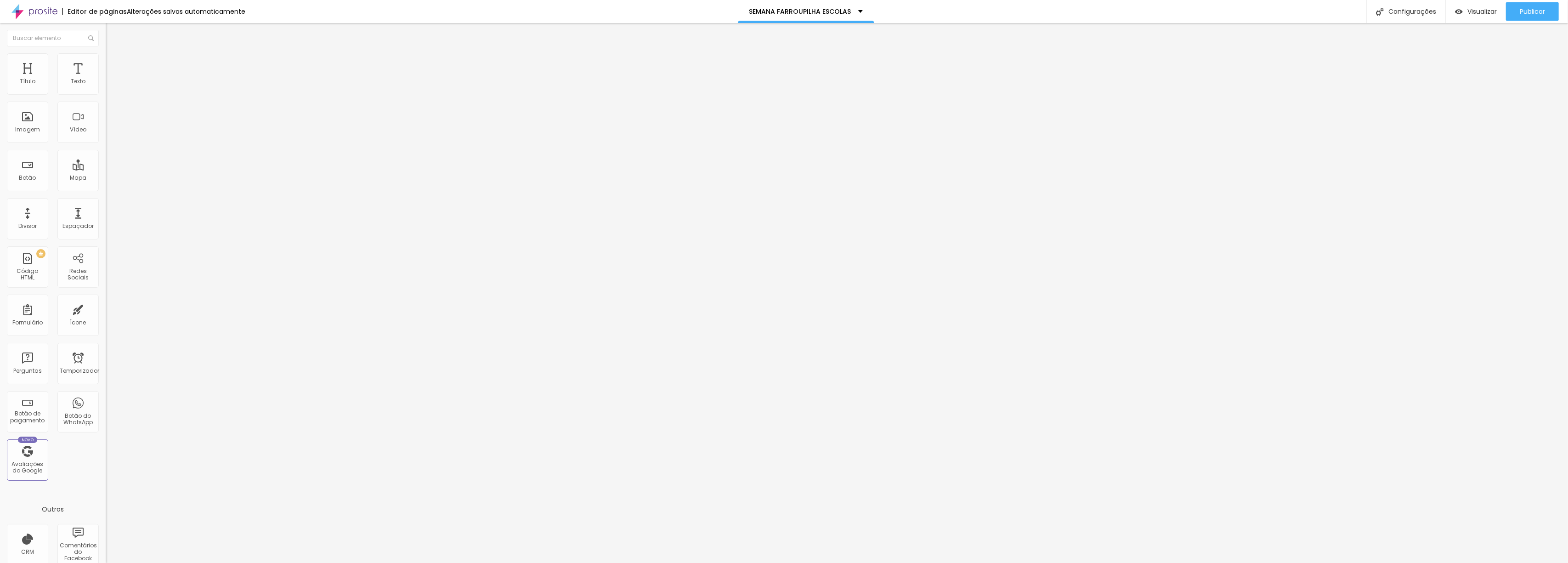
click at [111, 79] on font "Adicionar imagem" at bounding box center [138, 74] width 54 height 8
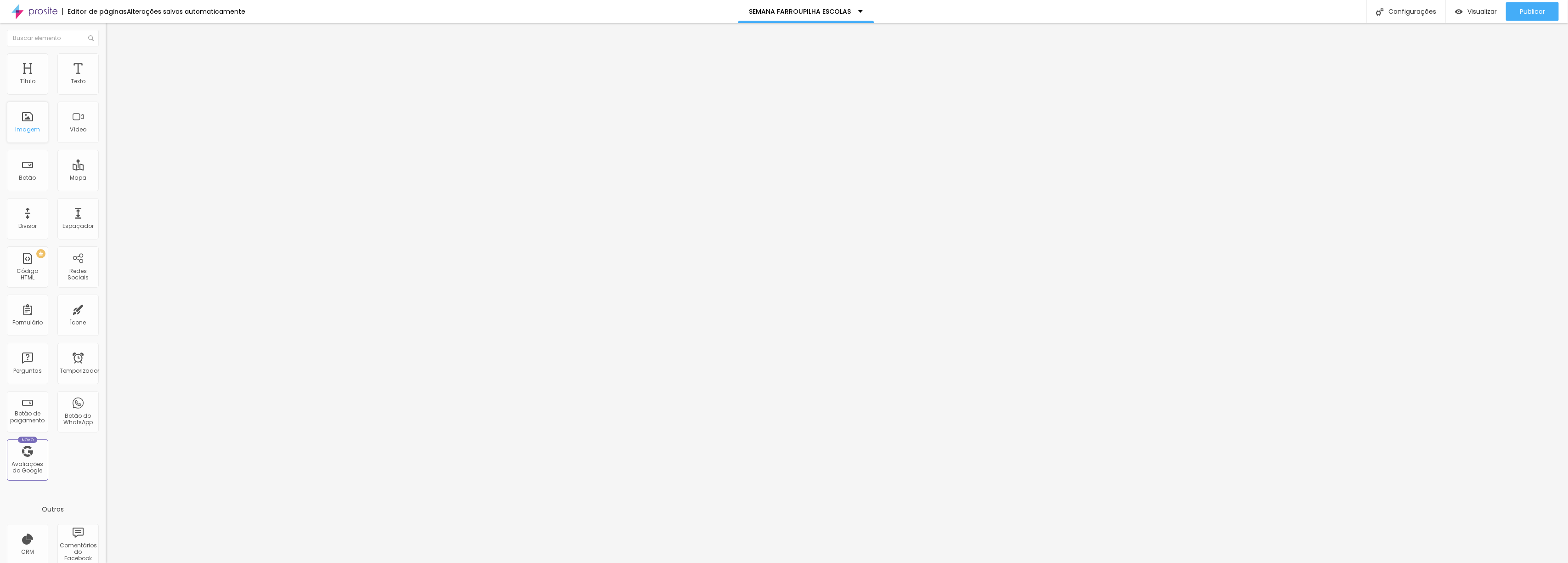
click at [35, 121] on div "Imagem" at bounding box center [28, 122] width 41 height 41
click at [11, 118] on div "Imagem" at bounding box center [28, 122] width 41 height 41
click at [26, 123] on div "Imagem" at bounding box center [28, 122] width 41 height 41
click at [111, 79] on font "Trocar imagem" at bounding box center [133, 74] width 45 height 8
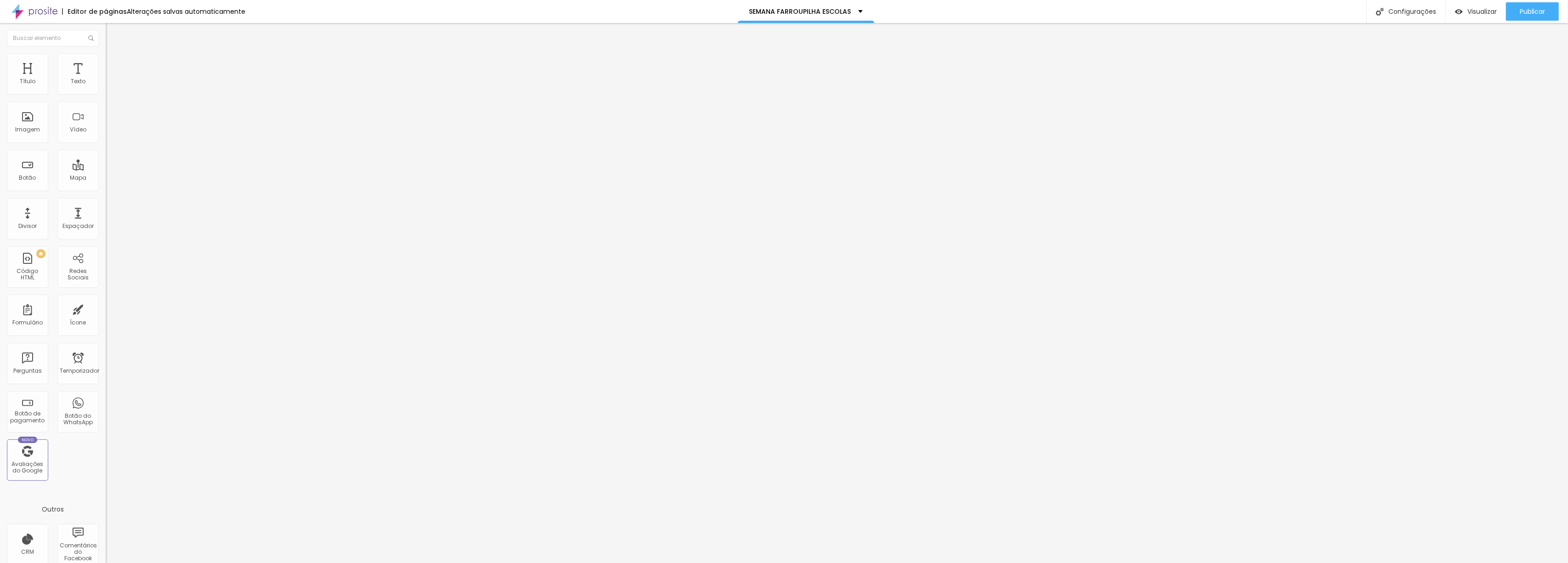
click at [111, 79] on font "Trocar imagem" at bounding box center [133, 74] width 45 height 8
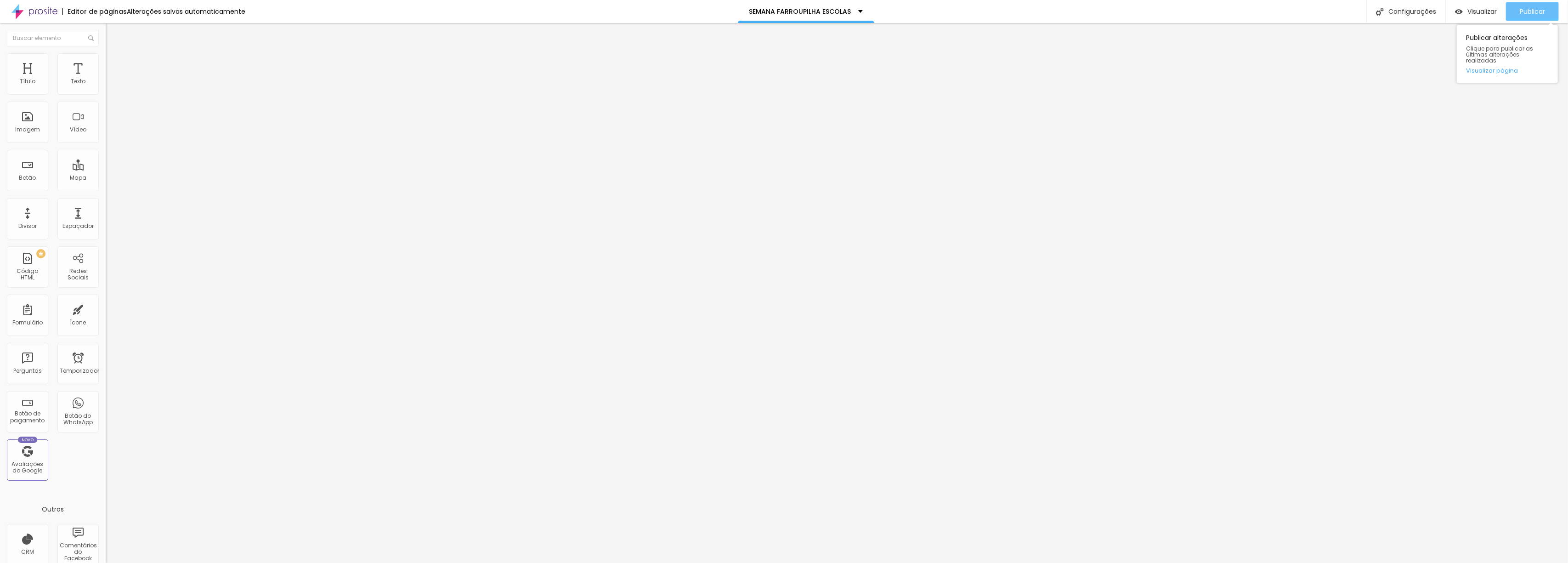
click at [907, 14] on font "Publicar" at bounding box center [1532, 11] width 25 height 9
click at [907, 13] on font "Publicar" at bounding box center [1532, 11] width 25 height 9
click at [907, 12] on font "Publicar" at bounding box center [1532, 11] width 25 height 9
